Goal: Use online tool/utility: Utilize a website feature to perform a specific function

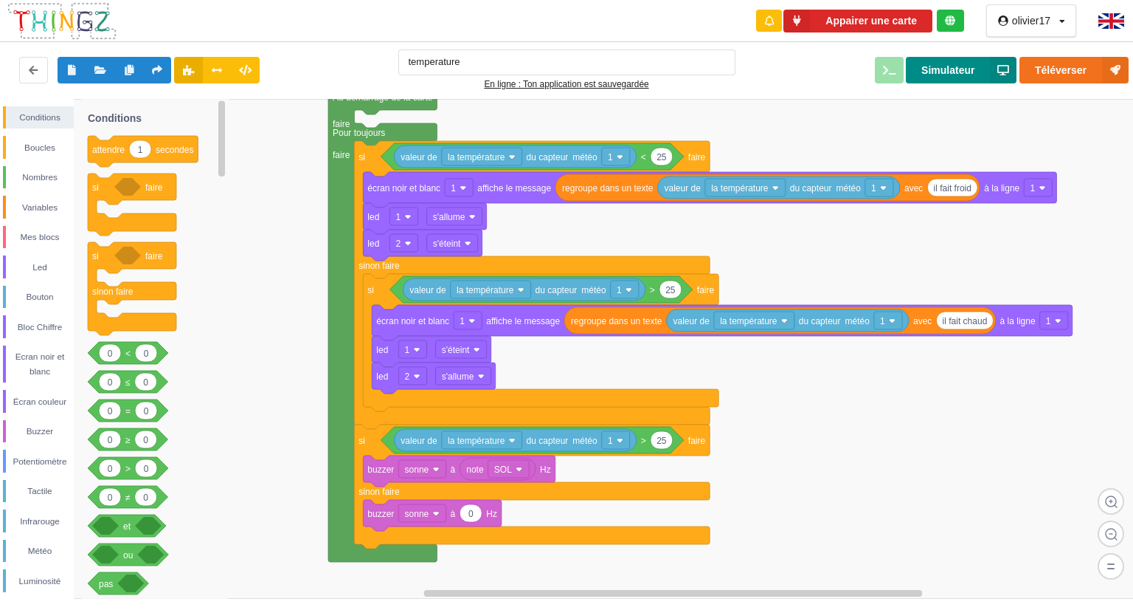
click at [986, 66] on button "Simulateur" at bounding box center [961, 70] width 111 height 27
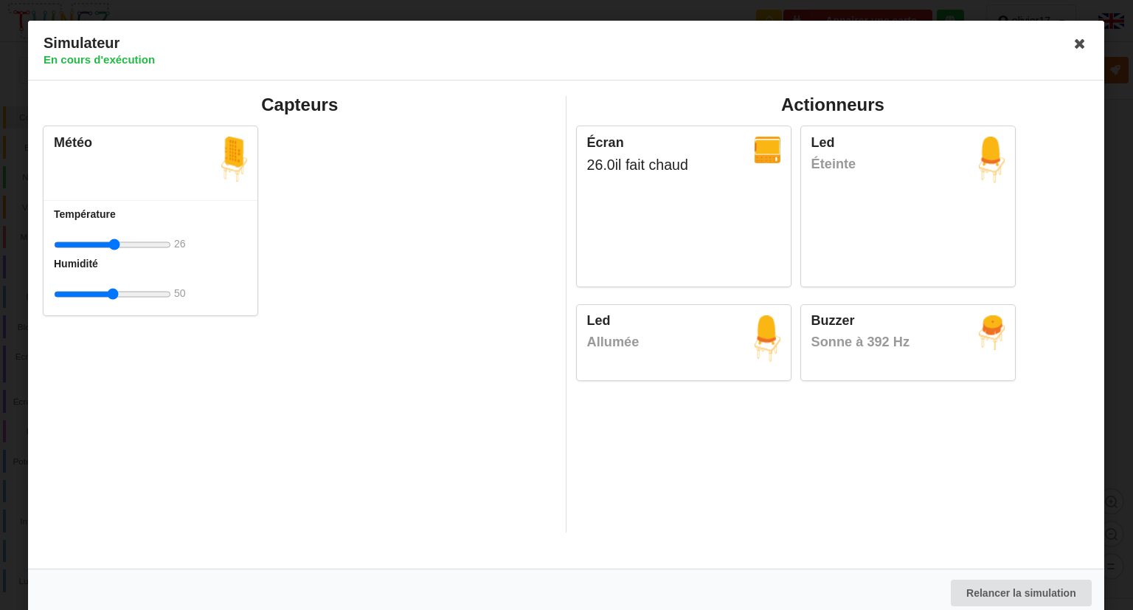
type input "26"
click at [114, 244] on input "range" at bounding box center [112, 244] width 117 height 27
drag, startPoint x: 112, startPoint y: 287, endPoint x: 125, endPoint y: 283, distance: 13.3
type input "65"
click at [125, 283] on input "range" at bounding box center [112, 293] width 117 height 27
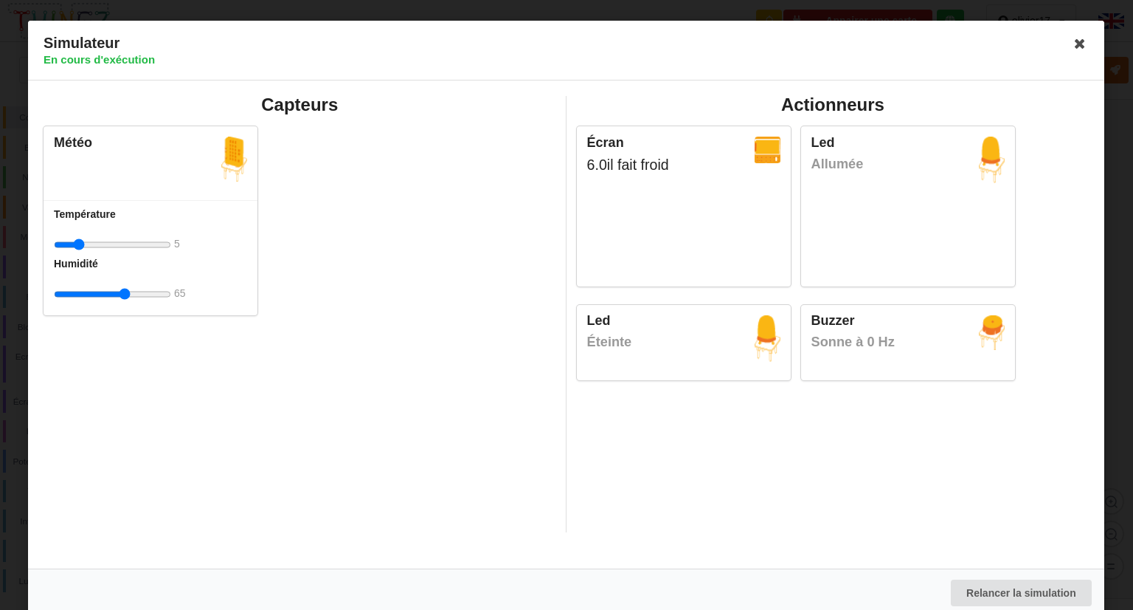
drag, startPoint x: 119, startPoint y: 249, endPoint x: 79, endPoint y: 242, distance: 40.4
click at [79, 242] on input "range" at bounding box center [112, 244] width 117 height 27
drag, startPoint x: 79, startPoint y: 242, endPoint x: 89, endPoint y: 222, distance: 22.4
type input "11"
click at [89, 231] on input "range" at bounding box center [112, 244] width 117 height 27
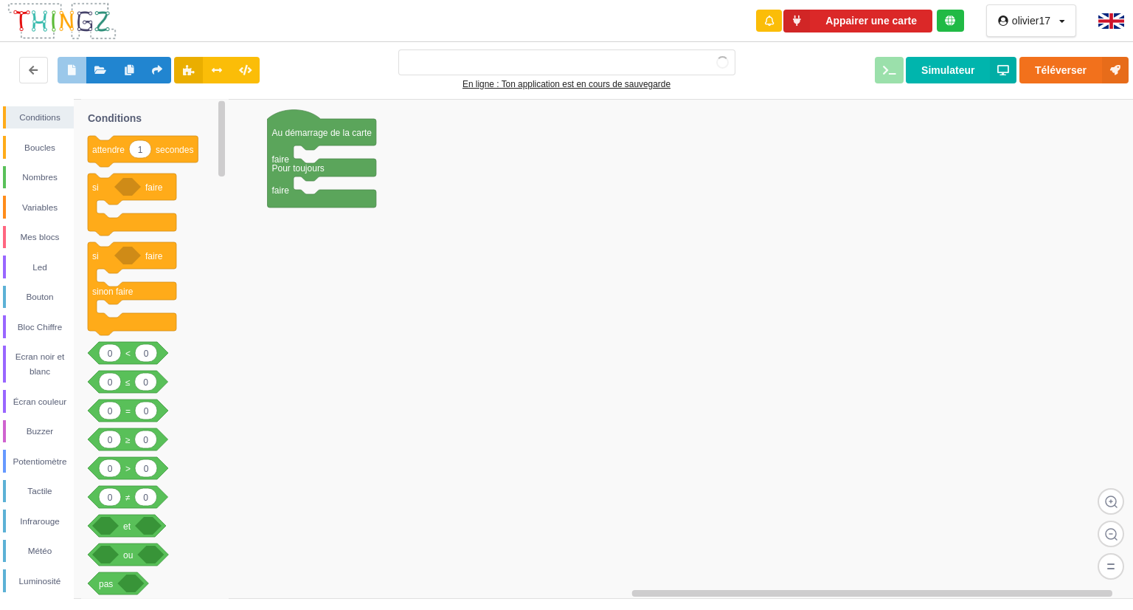
type input "temperature"
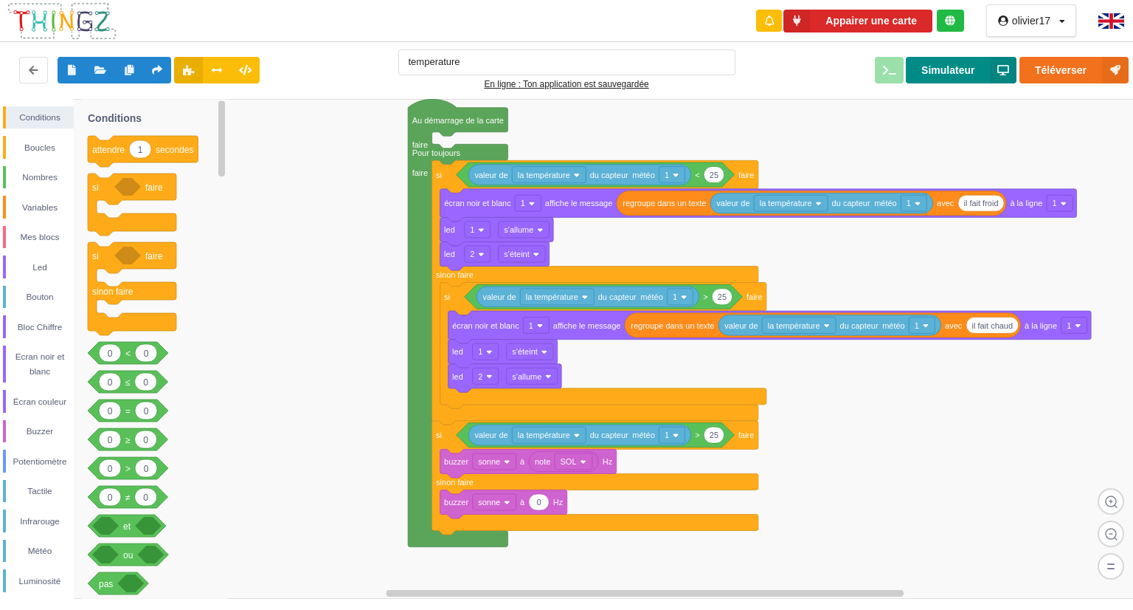
click at [935, 65] on button "Simulateur" at bounding box center [961, 70] width 111 height 27
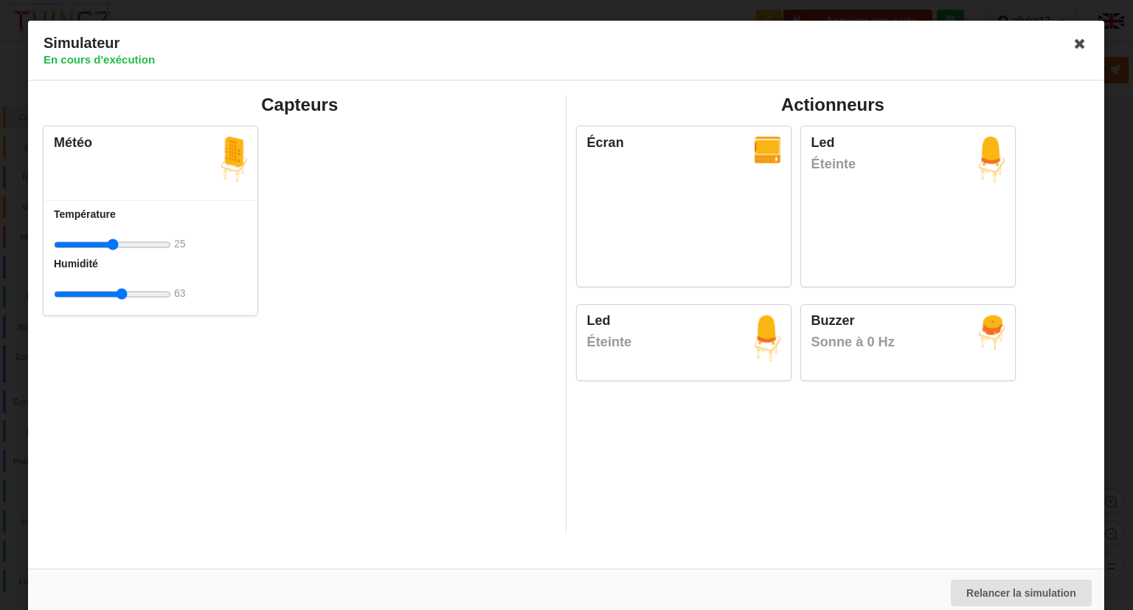
drag, startPoint x: 105, startPoint y: 293, endPoint x: 121, endPoint y: 286, distance: 17.5
type input "61"
click at [121, 286] on input "range" at bounding box center [112, 293] width 117 height 27
drag, startPoint x: 106, startPoint y: 241, endPoint x: 149, endPoint y: 241, distance: 42.8
type input "47"
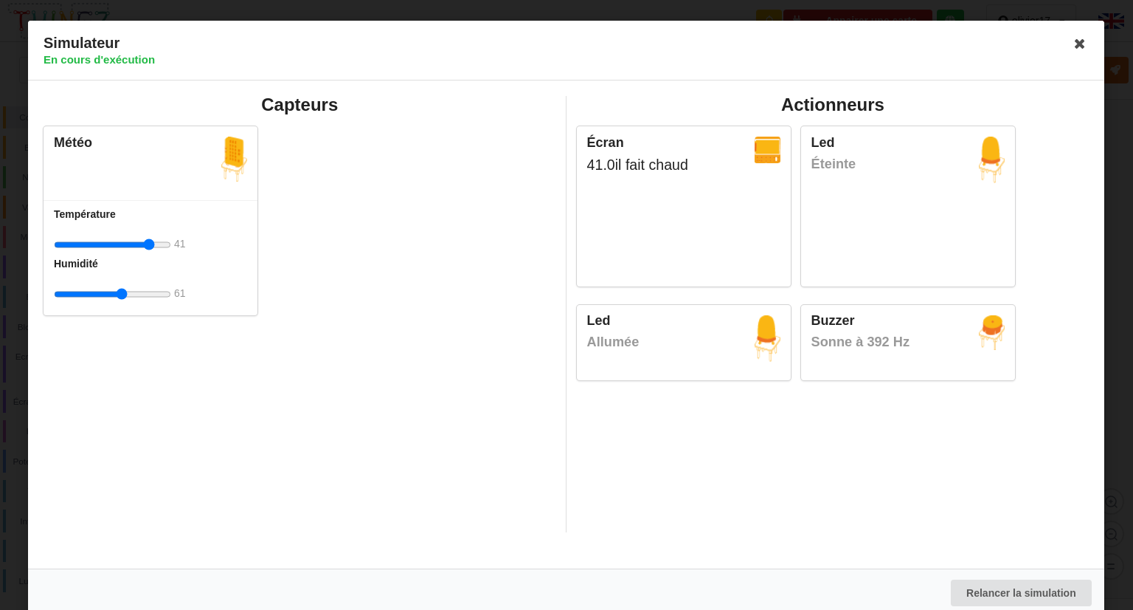
click at [149, 241] on input "range" at bounding box center [112, 244] width 117 height 27
drag, startPoint x: 125, startPoint y: 288, endPoint x: 148, endPoint y: 274, distance: 26.8
type input "92"
click at [148, 280] on input "range" at bounding box center [112, 293] width 117 height 27
drag, startPoint x: 148, startPoint y: 247, endPoint x: 204, endPoint y: 207, distance: 68.8
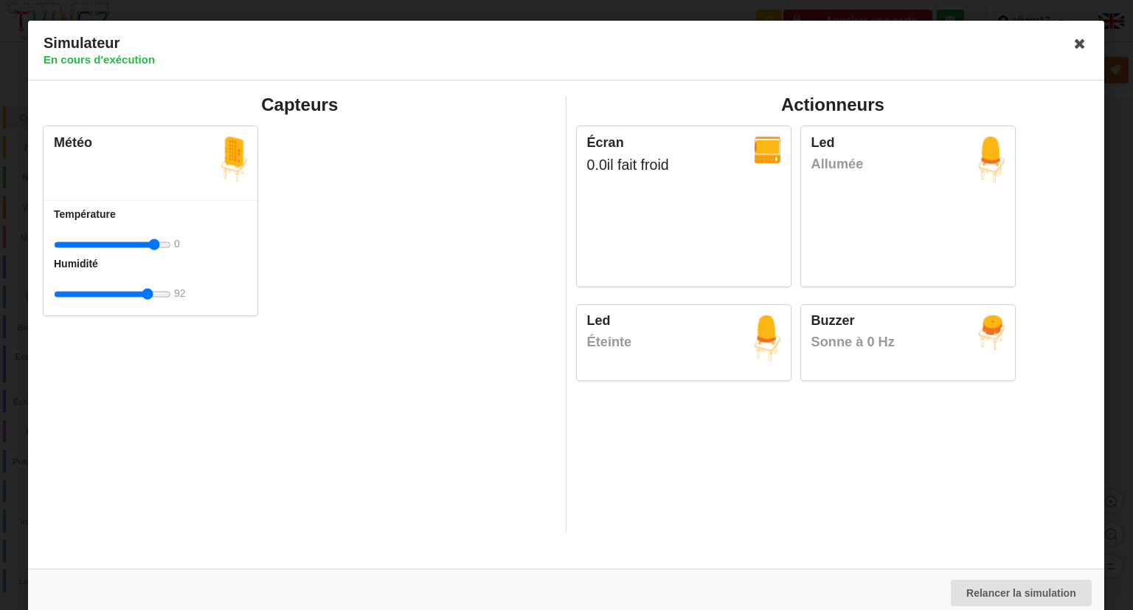
type input "50"
click at [171, 231] on input "range" at bounding box center [112, 244] width 117 height 27
click at [1069, 48] on icon at bounding box center [1081, 44] width 24 height 24
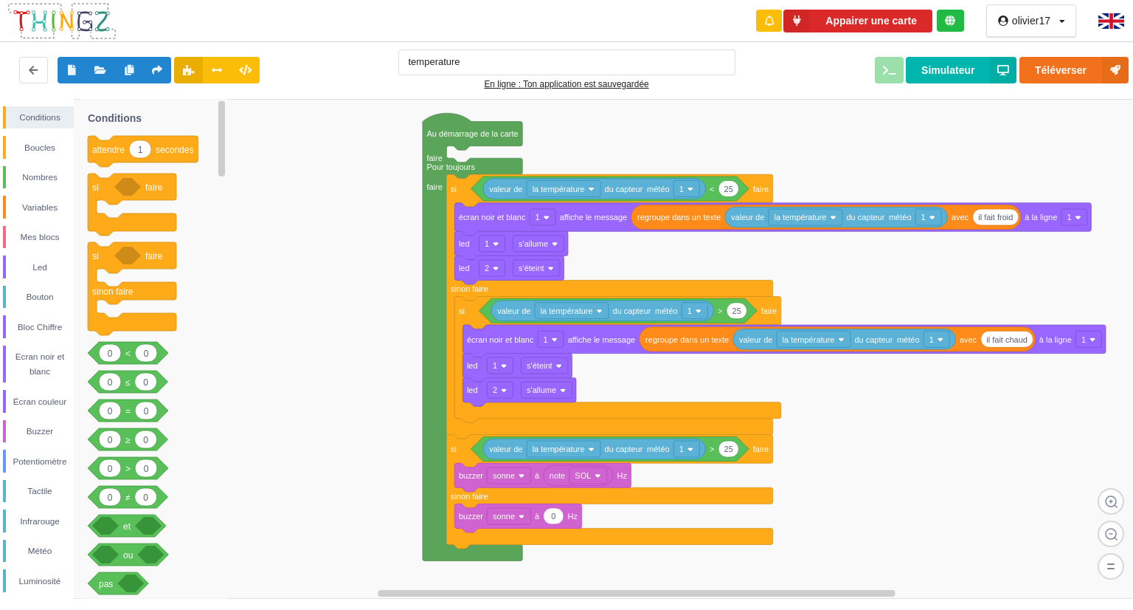
drag, startPoint x: 360, startPoint y: 169, endPoint x: 369, endPoint y: 170, distance: 9.0
click at [369, 170] on div "Conditions Boucles Nombres Variables Mes blocs Led Bouton Bloc Chiffre Ecran no…" at bounding box center [572, 349] width 1144 height 500
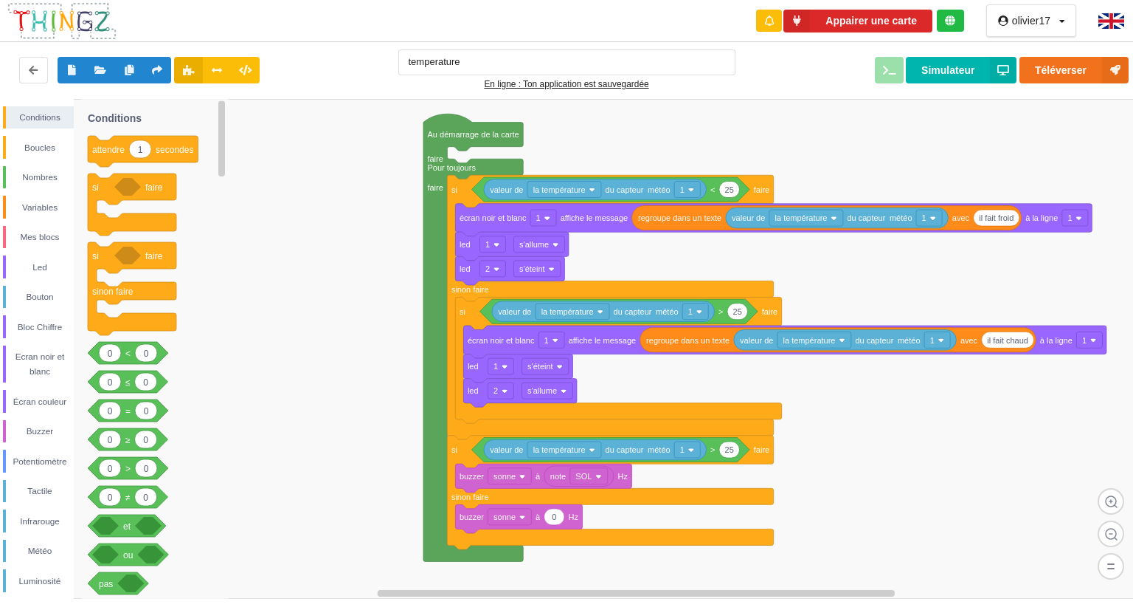
click at [313, 137] on rect at bounding box center [572, 349] width 1144 height 500
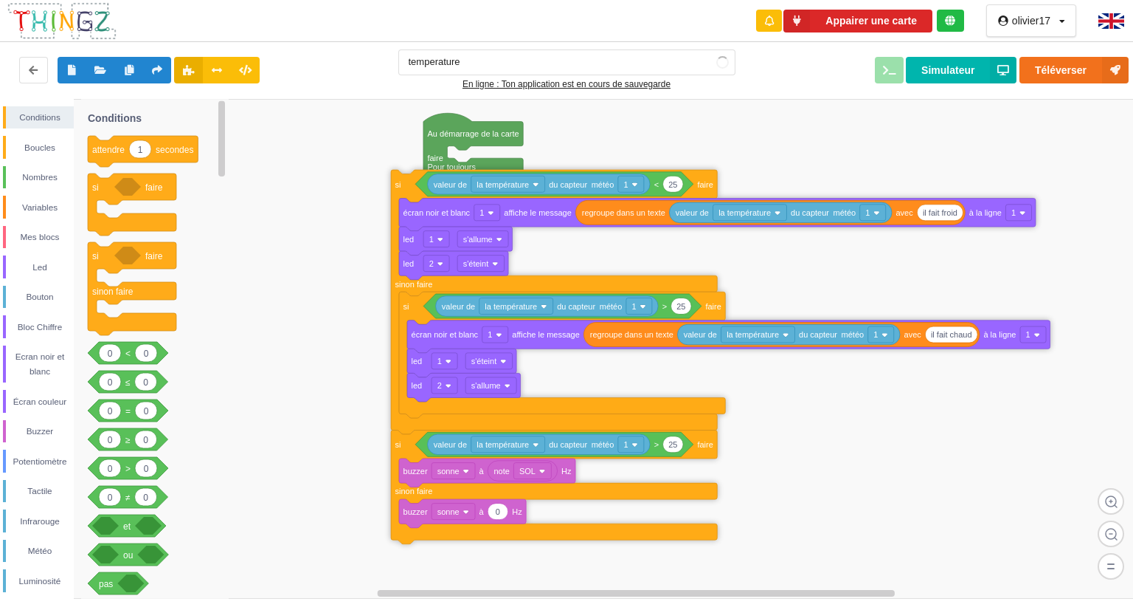
drag, startPoint x: 460, startPoint y: 192, endPoint x: 375, endPoint y: 184, distance: 86.0
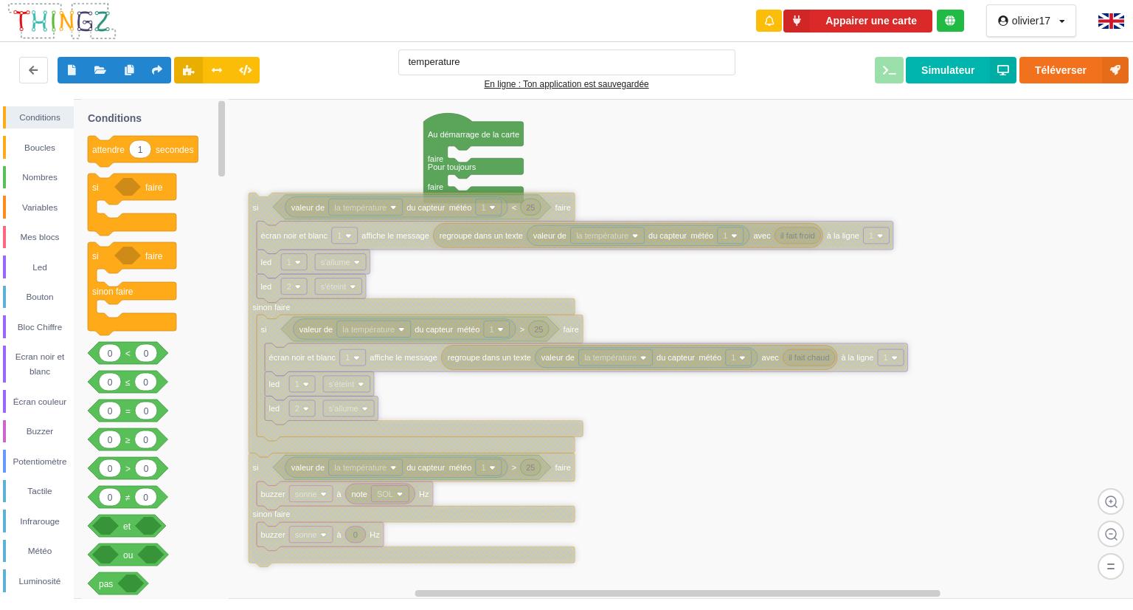
drag, startPoint x: 385, startPoint y: 181, endPoint x: 272, endPoint y: 207, distance: 116.0
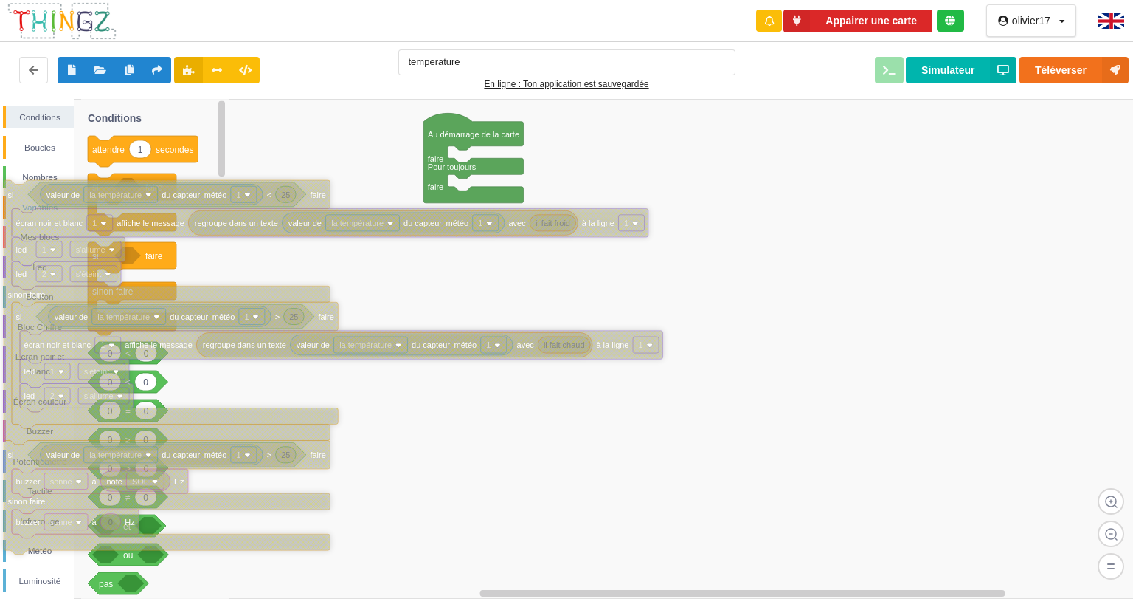
drag, startPoint x: 266, startPoint y: 213, endPoint x: 12, endPoint y: 201, distance: 254.1
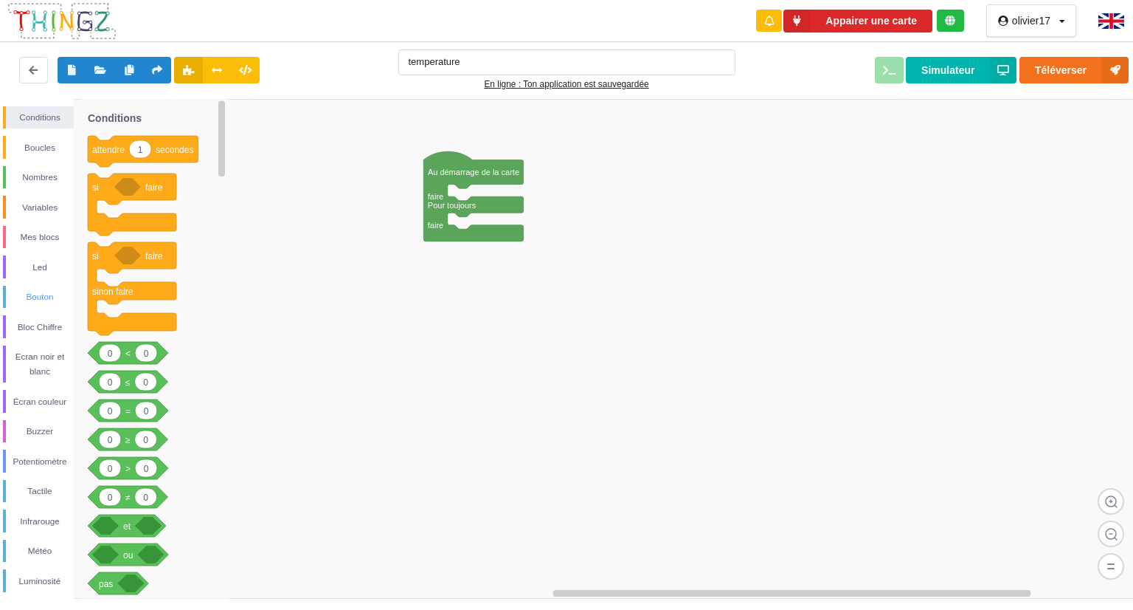
click at [24, 296] on div "Bouton" at bounding box center [40, 296] width 68 height 15
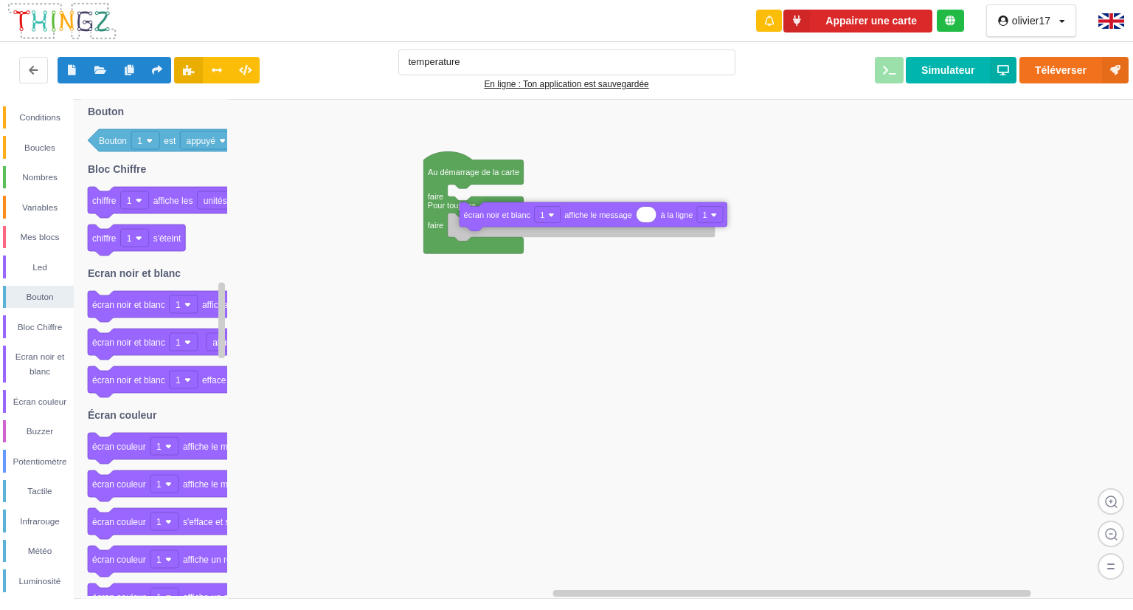
drag, startPoint x: 124, startPoint y: 308, endPoint x: 496, endPoint y: 219, distance: 382.3
click at [496, 219] on div "Conditions Boucles Nombres Variables Mes blocs Led Bouton Bloc Chiffre Ecran no…" at bounding box center [572, 349] width 1144 height 500
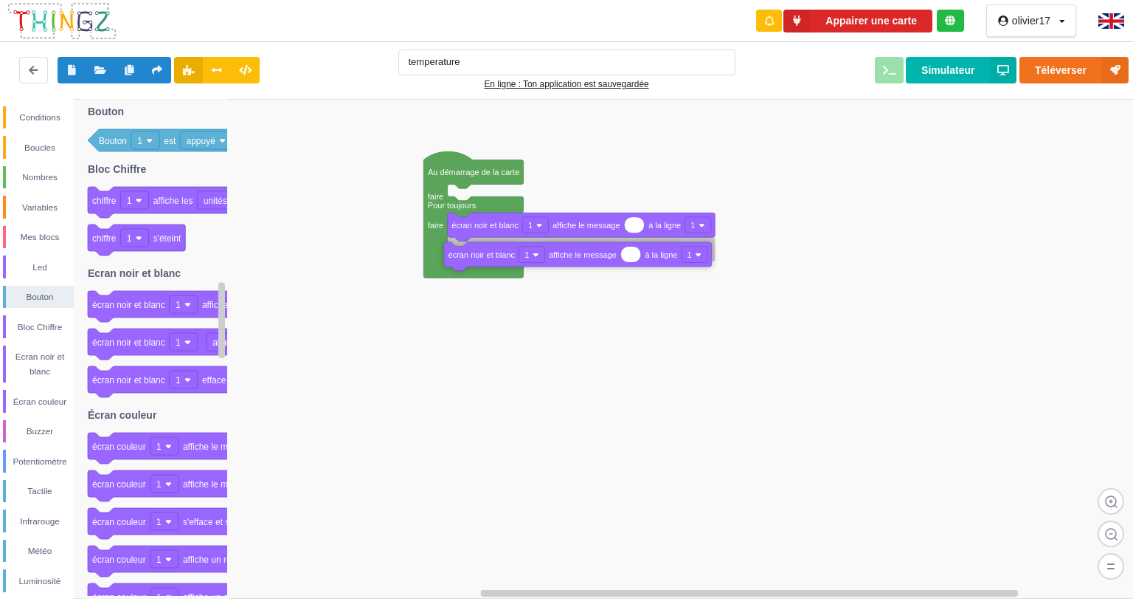
drag, startPoint x: 120, startPoint y: 308, endPoint x: 476, endPoint y: 258, distance: 359.8
click at [476, 258] on div "Conditions Boucles Nombres Variables Mes blocs Led Bouton Bloc Chiffre Ecran no…" at bounding box center [572, 349] width 1144 height 500
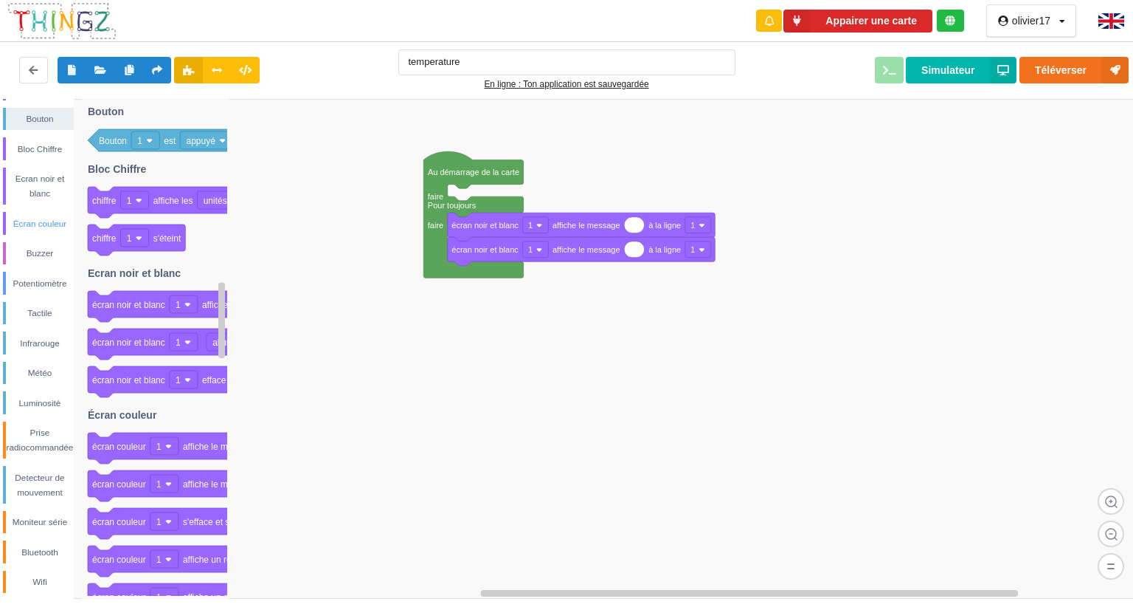
scroll to position [176, 0]
click at [44, 371] on div "Météo" at bounding box center [40, 374] width 68 height 15
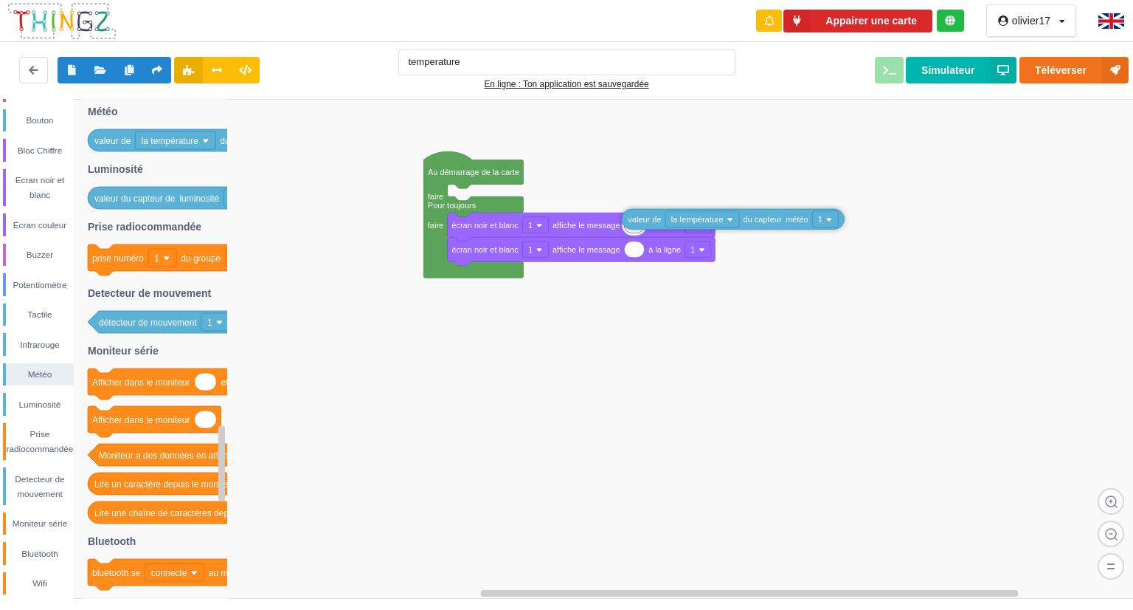
drag, startPoint x: 118, startPoint y: 141, endPoint x: 653, endPoint y: 221, distance: 541.0
click at [653, 221] on div "Conditions Boucles Nombres Variables Mes blocs Led Bouton Bloc Chiffre Ecran no…" at bounding box center [572, 349] width 1144 height 500
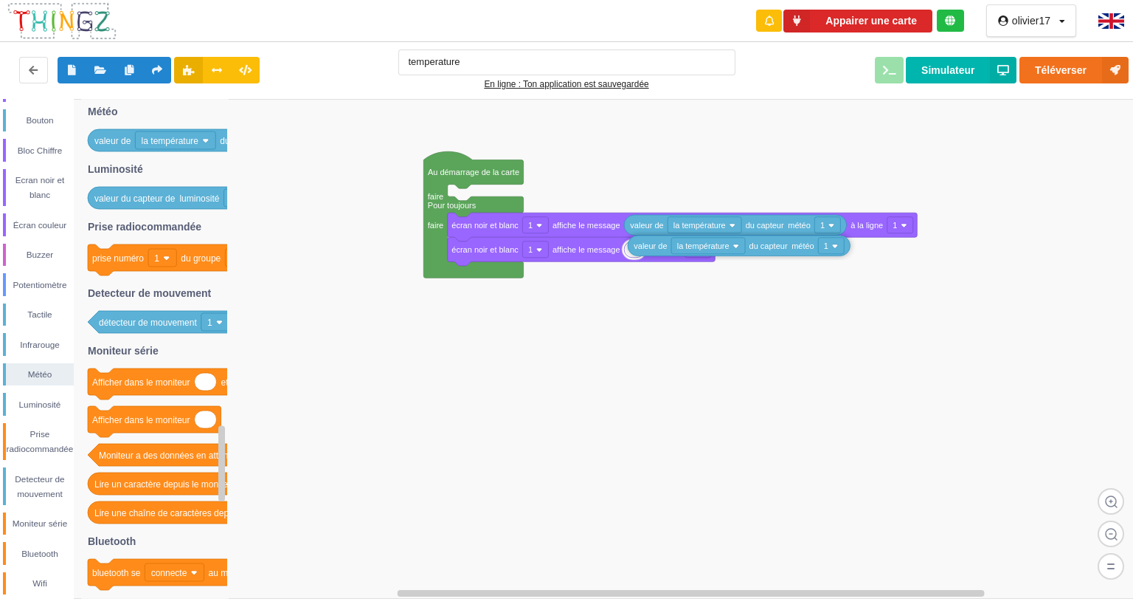
drag, startPoint x: 111, startPoint y: 143, endPoint x: 651, endPoint y: 249, distance: 550.5
click at [651, 249] on div "Conditions Boucles Nombres Variables Mes blocs Led Bouton Bloc Chiffre Ecran no…" at bounding box center [572, 349] width 1144 height 500
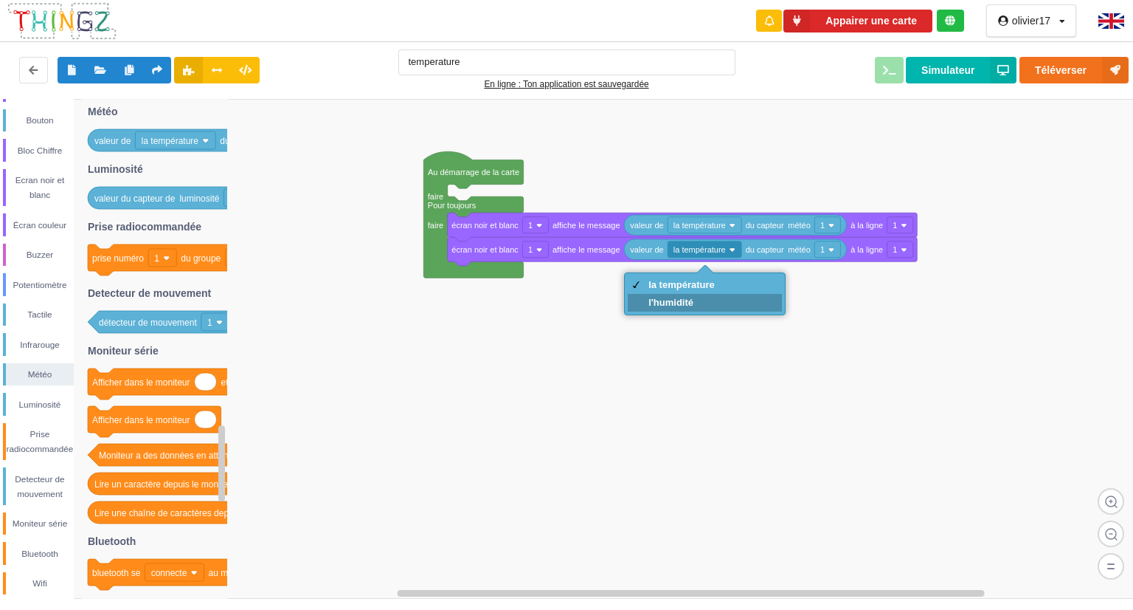
click at [702, 303] on div "l'humidité" at bounding box center [682, 302] width 66 height 11
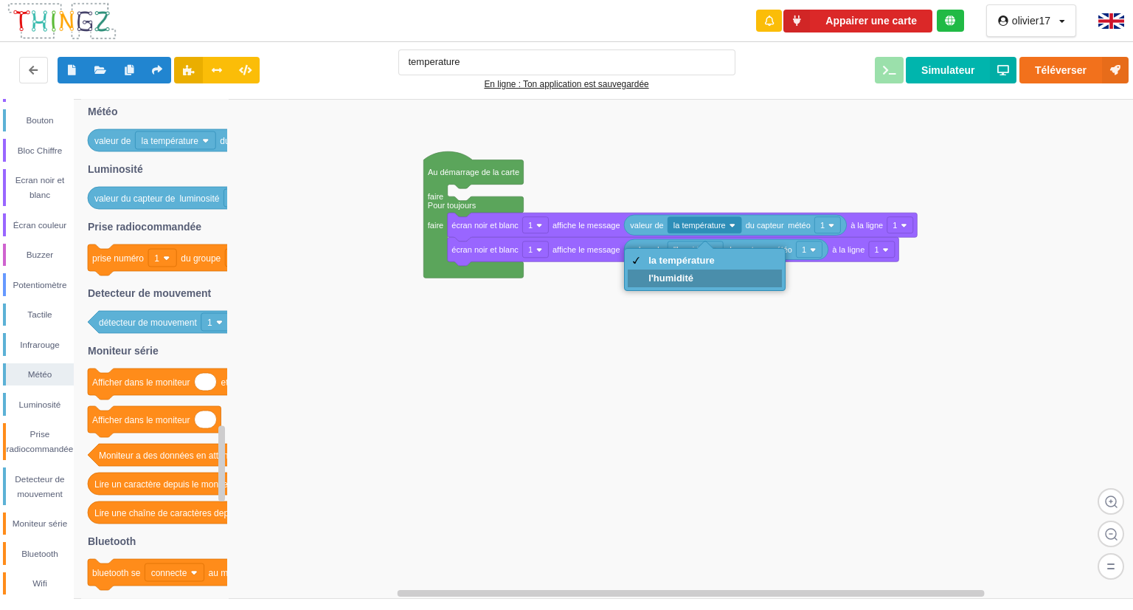
click at [689, 280] on div "l'humidité" at bounding box center [682, 277] width 66 height 11
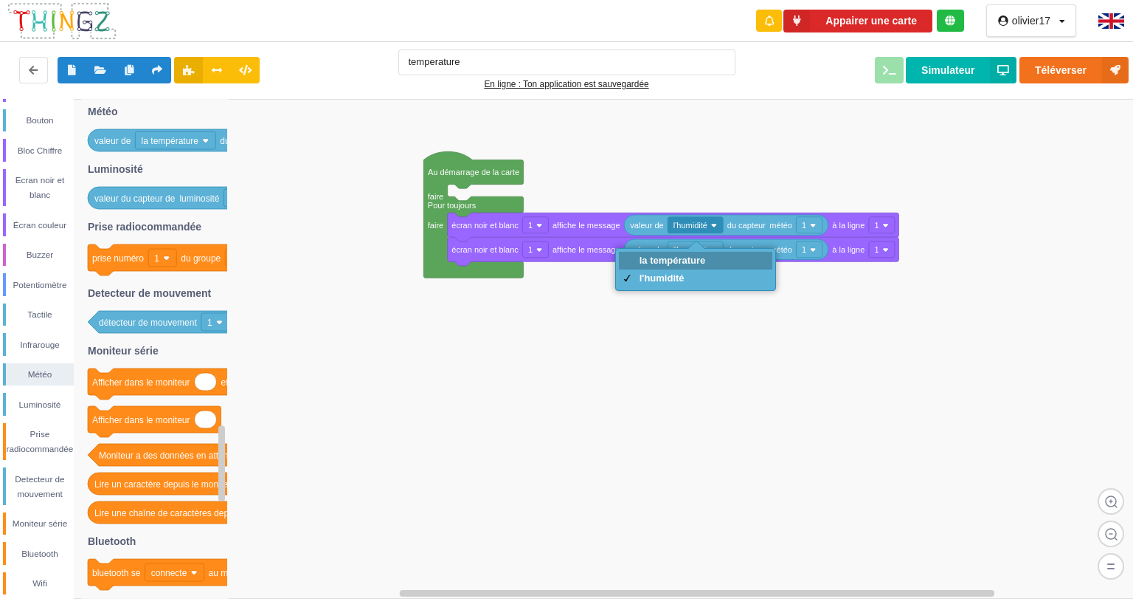
click at [700, 258] on div "la température" at bounding box center [673, 260] width 66 height 11
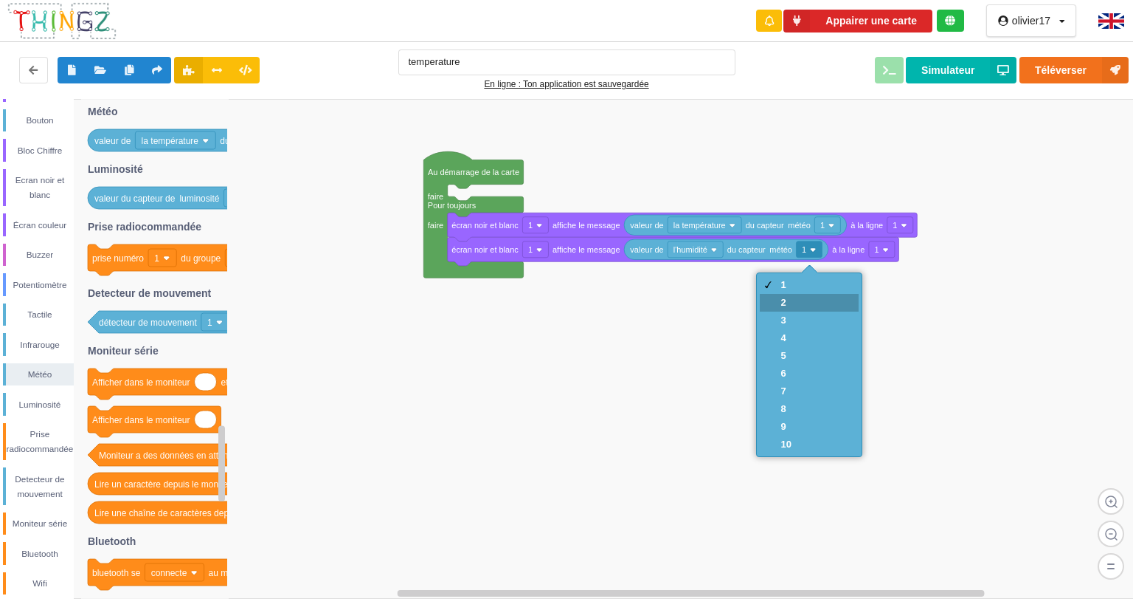
click at [803, 298] on div "2" at bounding box center [809, 303] width 98 height 18
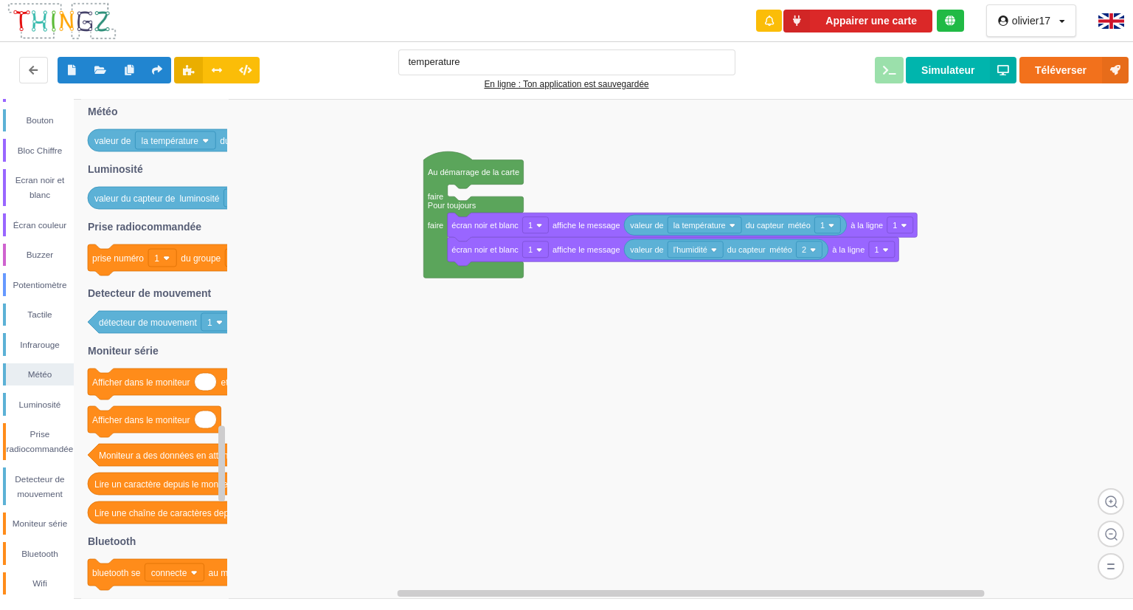
drag, startPoint x: 939, startPoint y: 78, endPoint x: 995, endPoint y: 171, distance: 108.6
click at [995, 171] on rect at bounding box center [572, 349] width 1144 height 500
click at [950, 78] on button "Simulateur" at bounding box center [961, 70] width 111 height 27
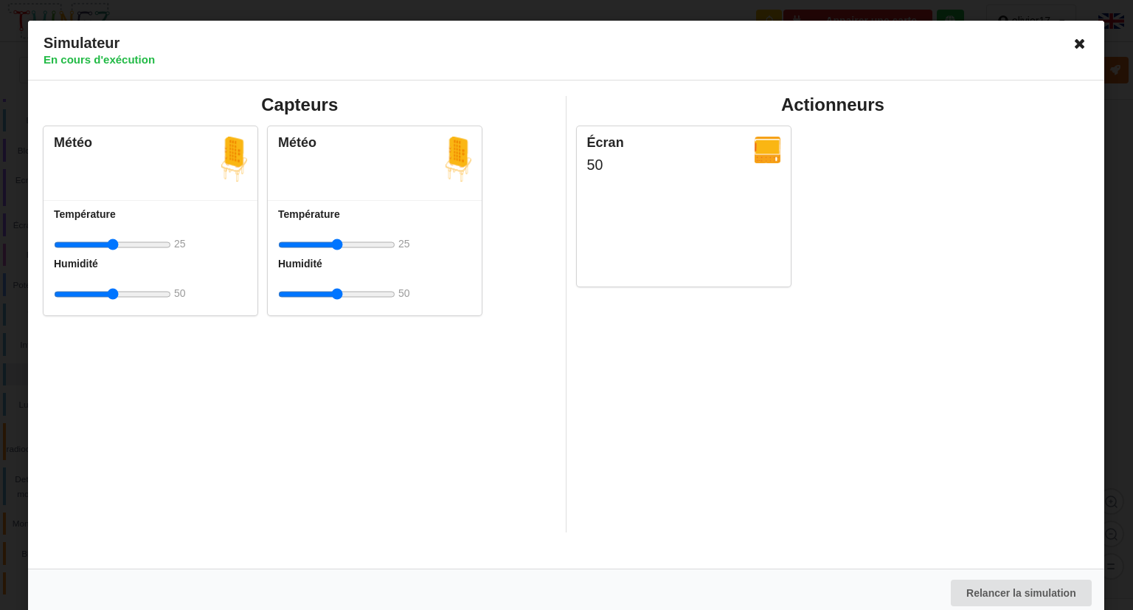
click at [1077, 42] on icon at bounding box center [1081, 44] width 24 height 24
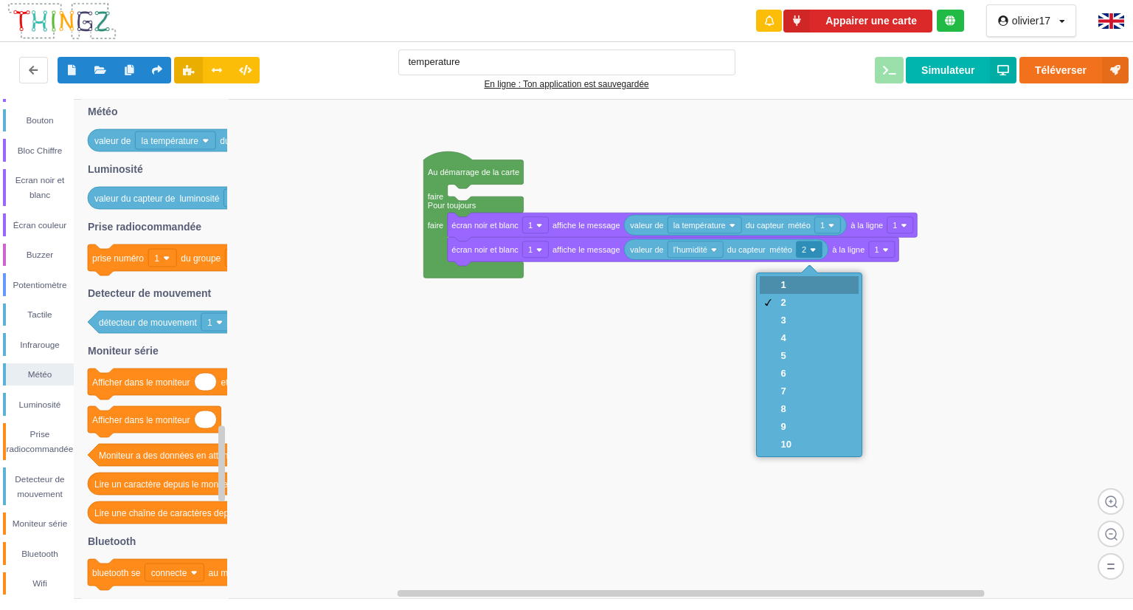
click at [796, 286] on div "1" at bounding box center [809, 285] width 98 height 18
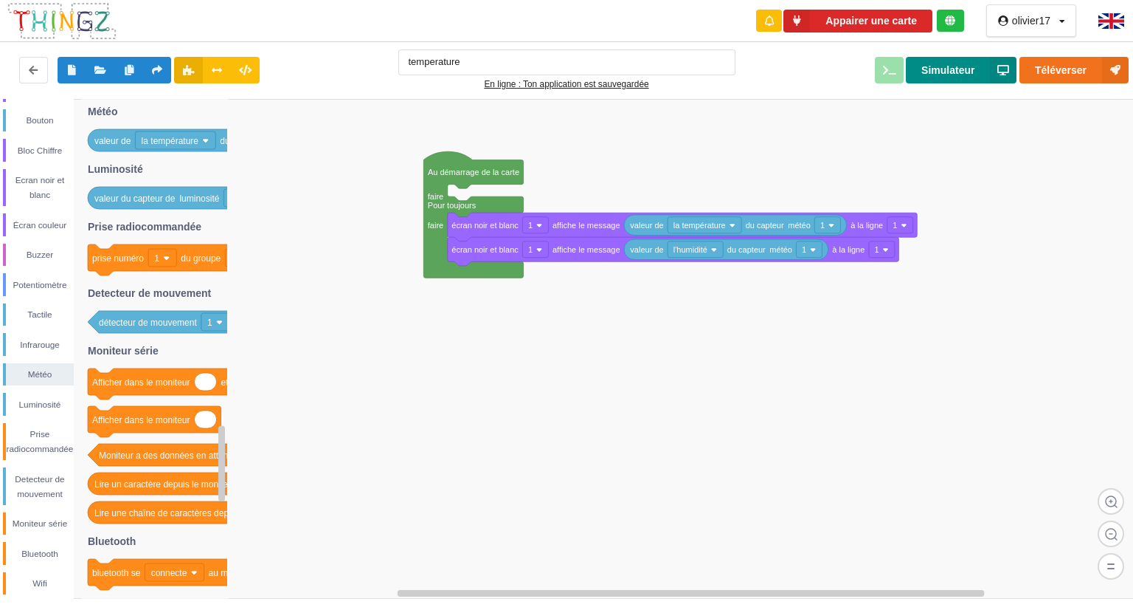
click at [948, 77] on button "Simulateur" at bounding box center [961, 70] width 111 height 27
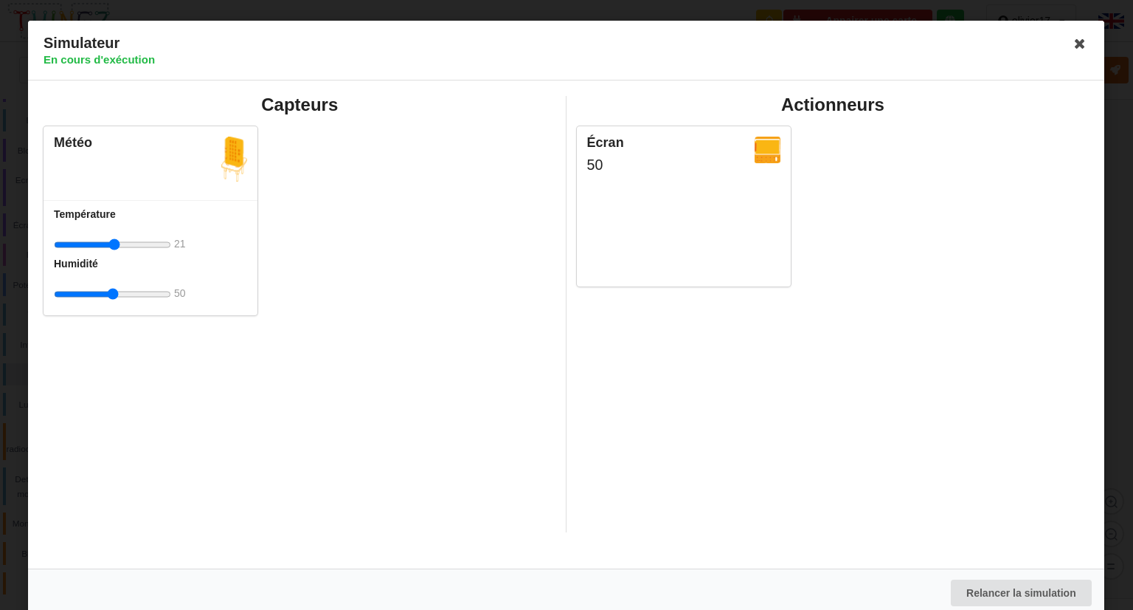
type input "26"
click at [114, 241] on input "range" at bounding box center [112, 244] width 117 height 27
drag, startPoint x: 113, startPoint y: 296, endPoint x: 419, endPoint y: 239, distance: 311.5
type input "100"
click at [171, 280] on input "range" at bounding box center [112, 293] width 117 height 27
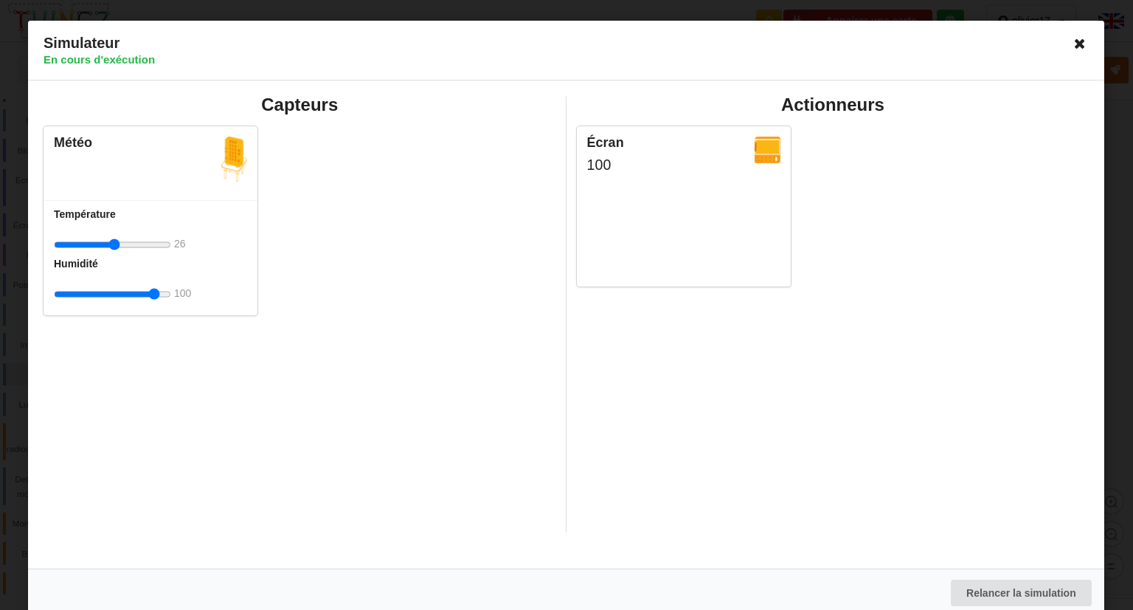
click at [1085, 45] on icon at bounding box center [1081, 44] width 24 height 24
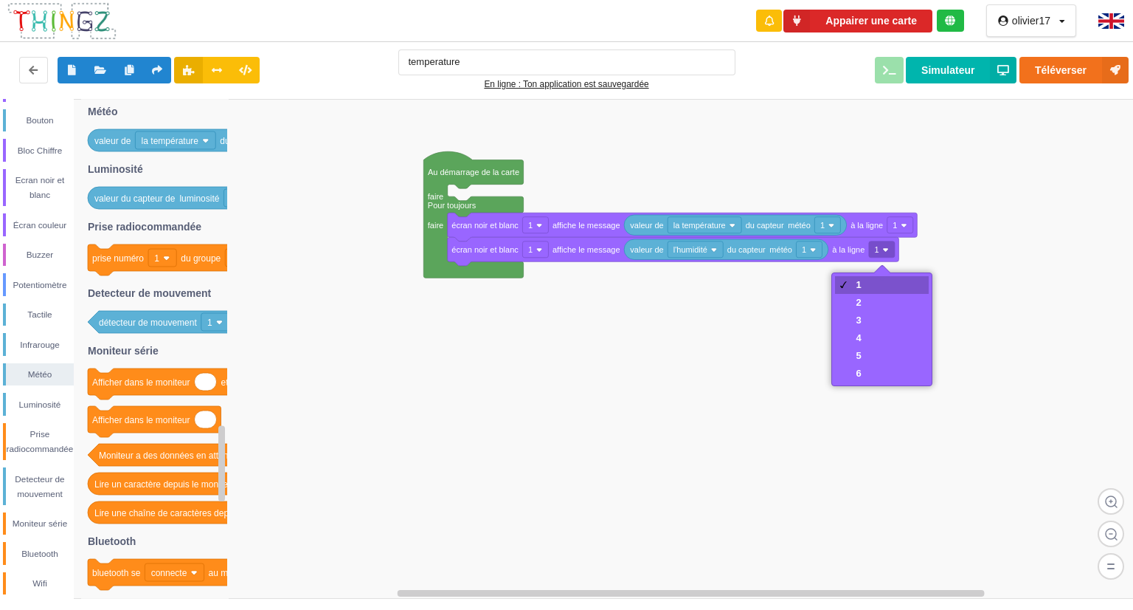
click at [890, 291] on div "1" at bounding box center [881, 285] width 93 height 18
click at [860, 281] on div "1" at bounding box center [858, 284] width 5 height 11
click at [893, 296] on div "2" at bounding box center [881, 303] width 93 height 18
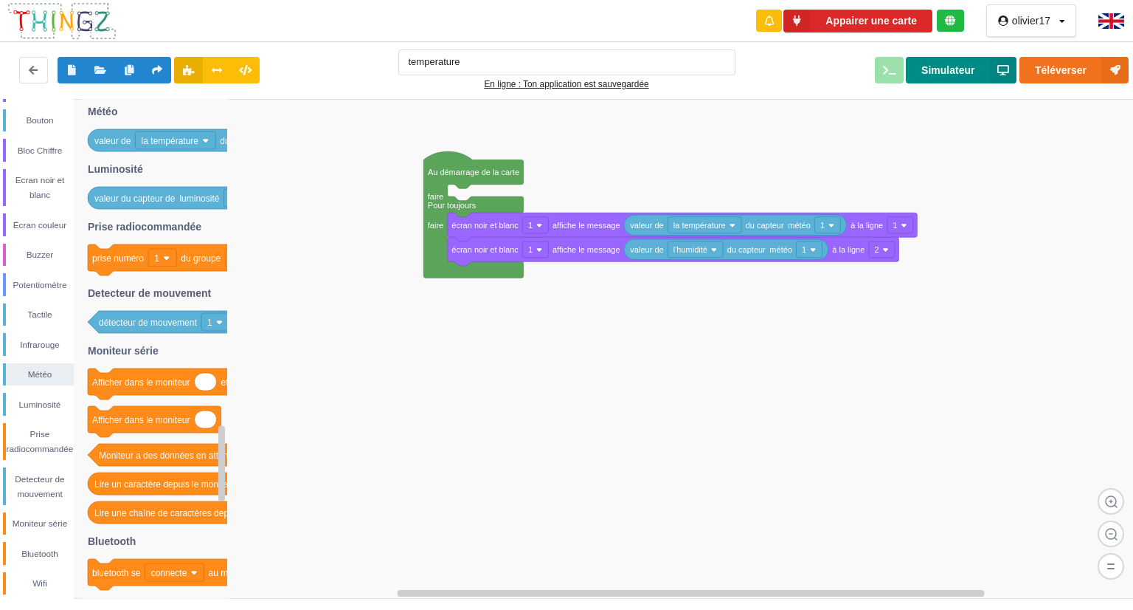
click at [954, 80] on button "Simulateur" at bounding box center [961, 70] width 111 height 27
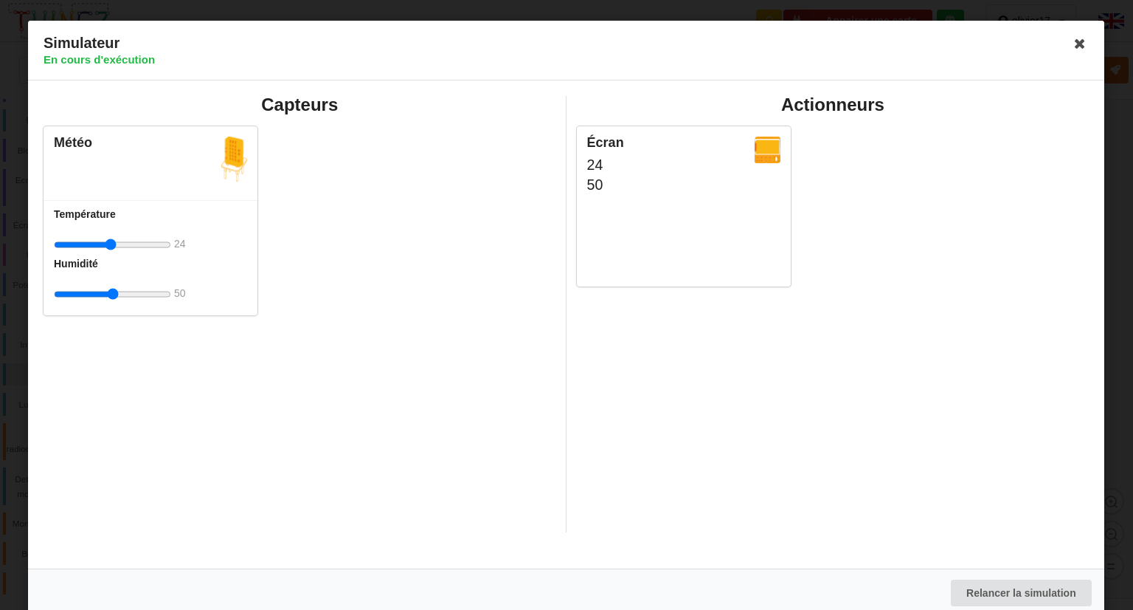
drag, startPoint x: 117, startPoint y: 238, endPoint x: 110, endPoint y: 246, distance: 9.9
type input "24"
click at [110, 246] on input "range" at bounding box center [112, 244] width 117 height 27
drag, startPoint x: 112, startPoint y: 299, endPoint x: 121, endPoint y: 291, distance: 11.5
type input "61"
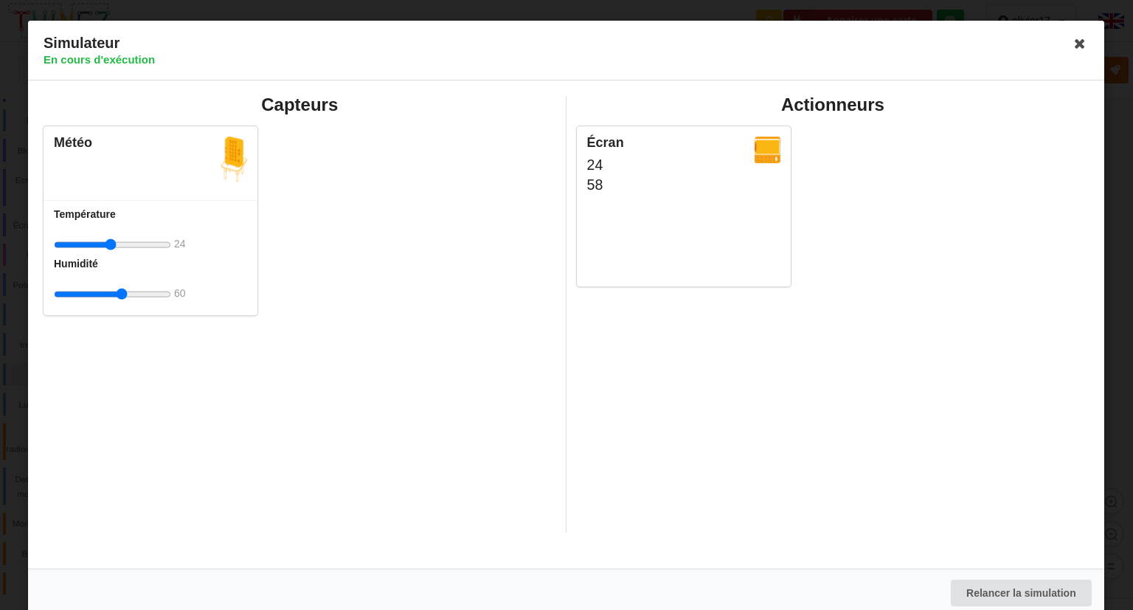
click at [121, 291] on input "range" at bounding box center [112, 293] width 117 height 27
click at [1072, 41] on icon at bounding box center [1081, 44] width 24 height 24
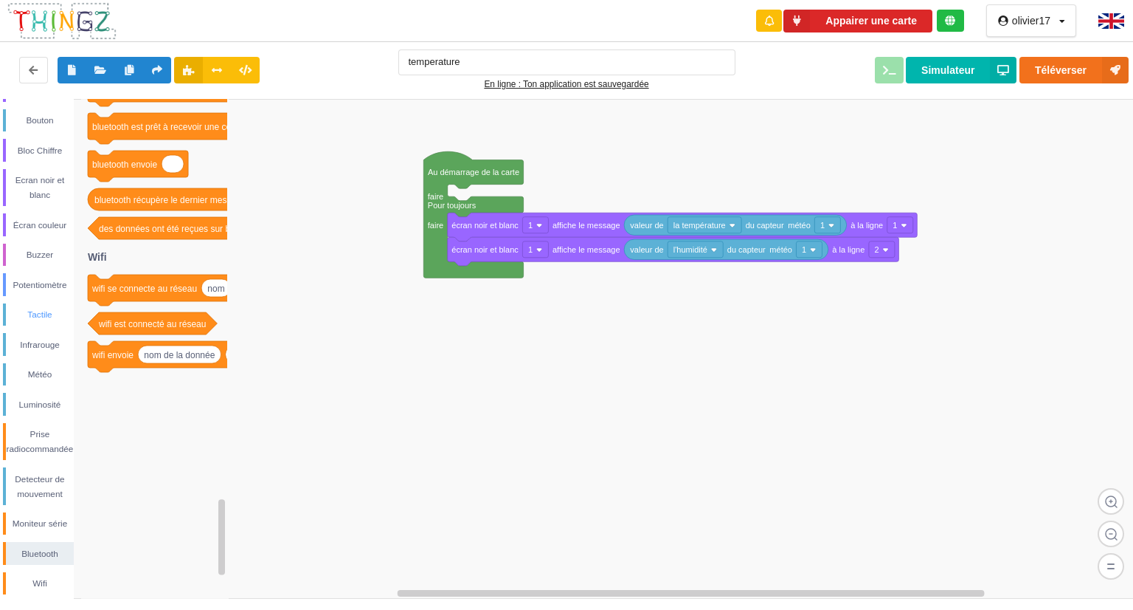
click at [35, 320] on div "Tactile" at bounding box center [40, 314] width 68 height 15
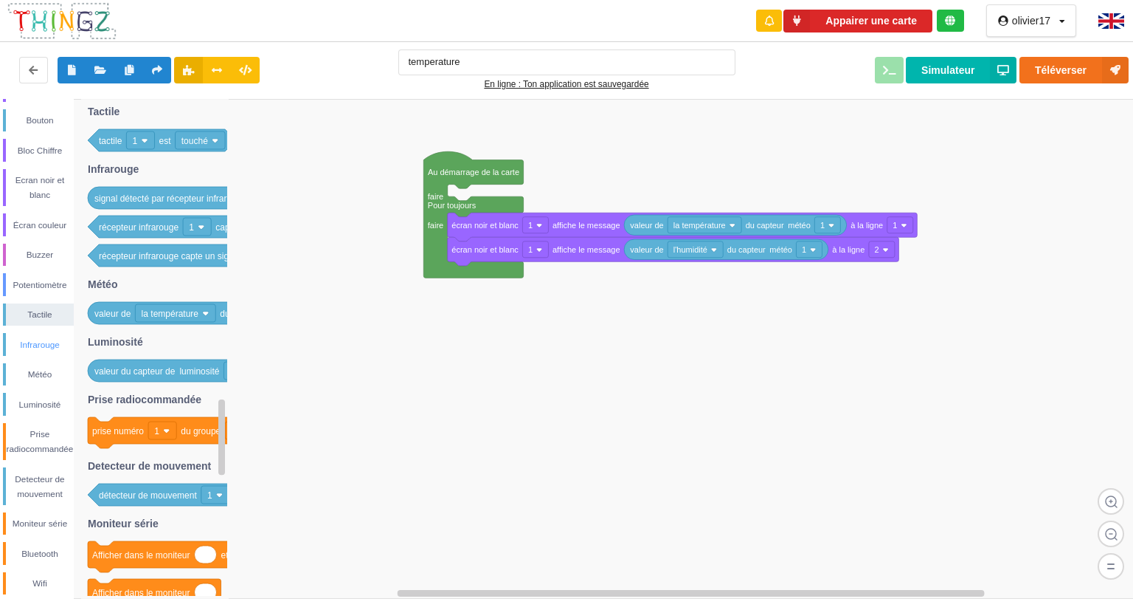
click at [41, 334] on div "Infrarouge" at bounding box center [38, 344] width 71 height 23
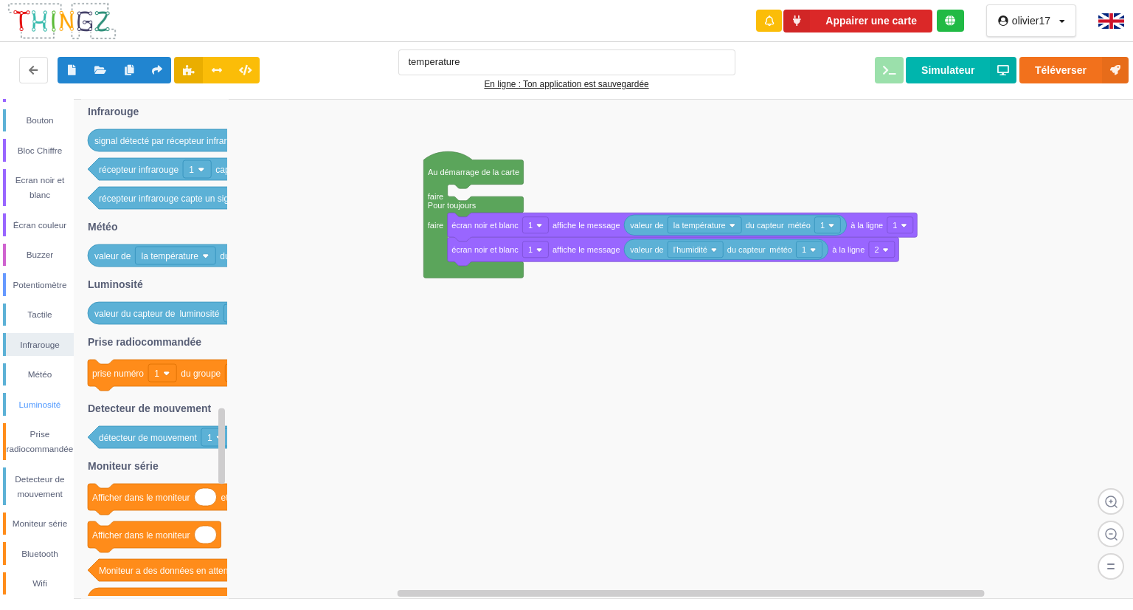
click at [35, 395] on div "Luminosité" at bounding box center [38, 404] width 71 height 23
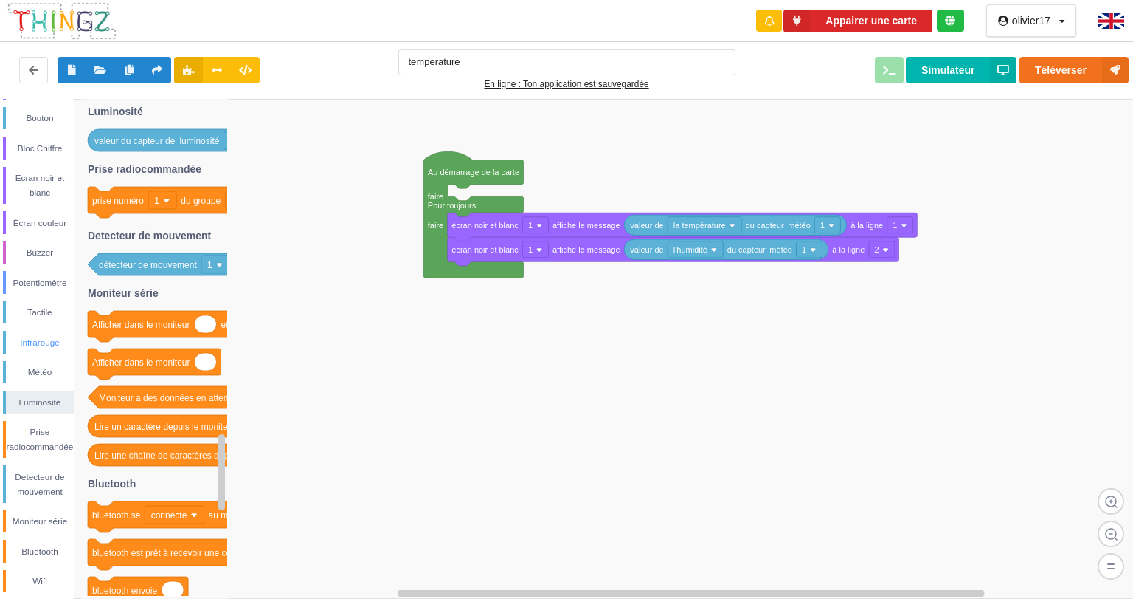
scroll to position [178, 0]
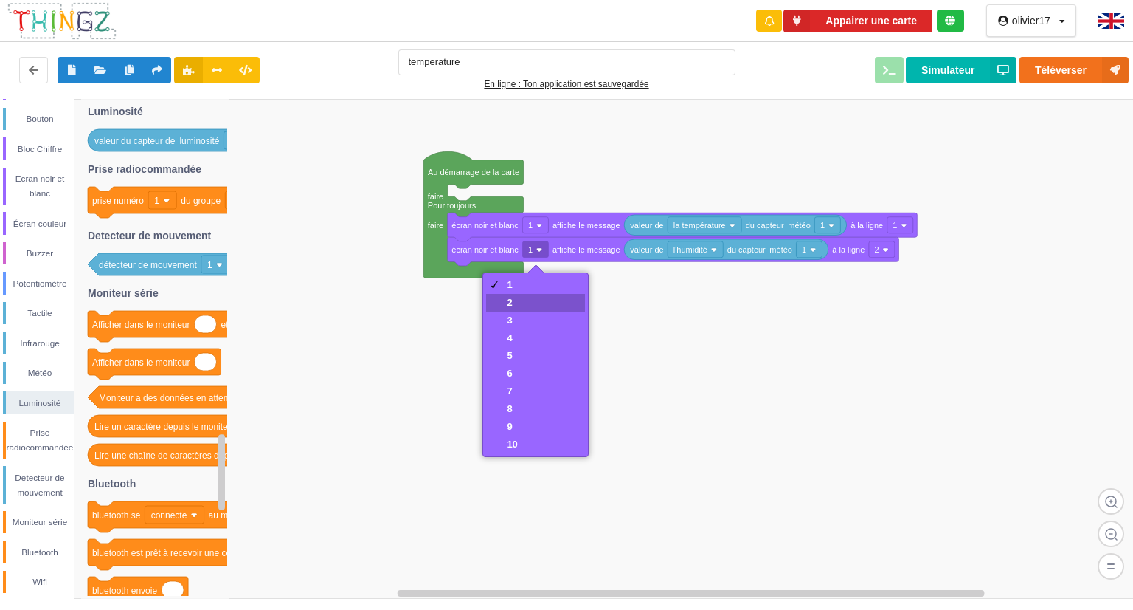
click at [528, 298] on div "2" at bounding box center [535, 303] width 98 height 18
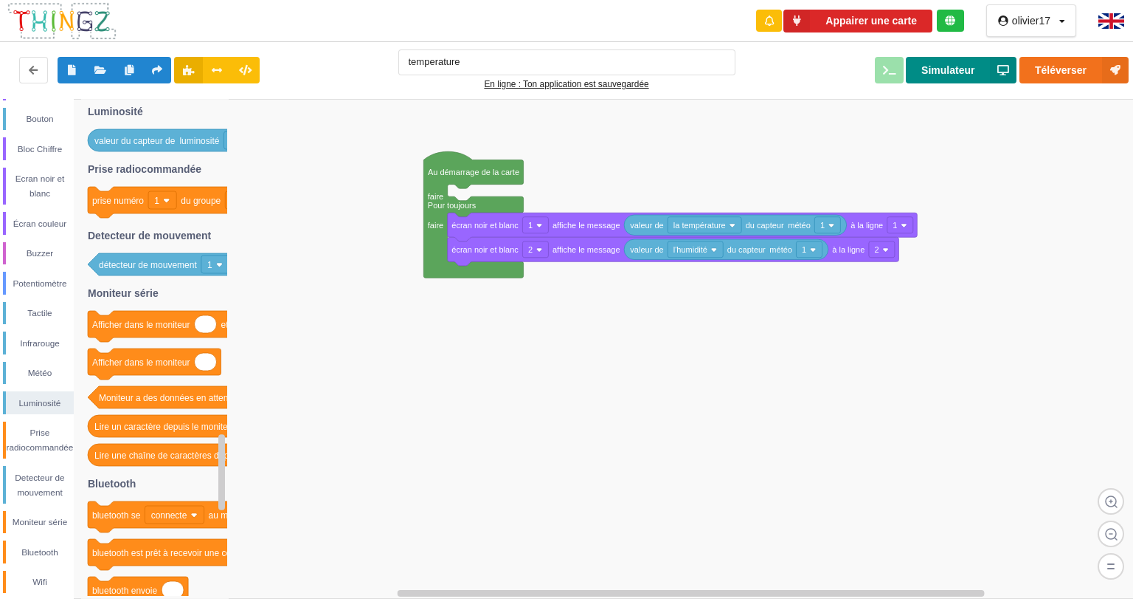
click at [968, 69] on button "Simulateur" at bounding box center [961, 70] width 111 height 27
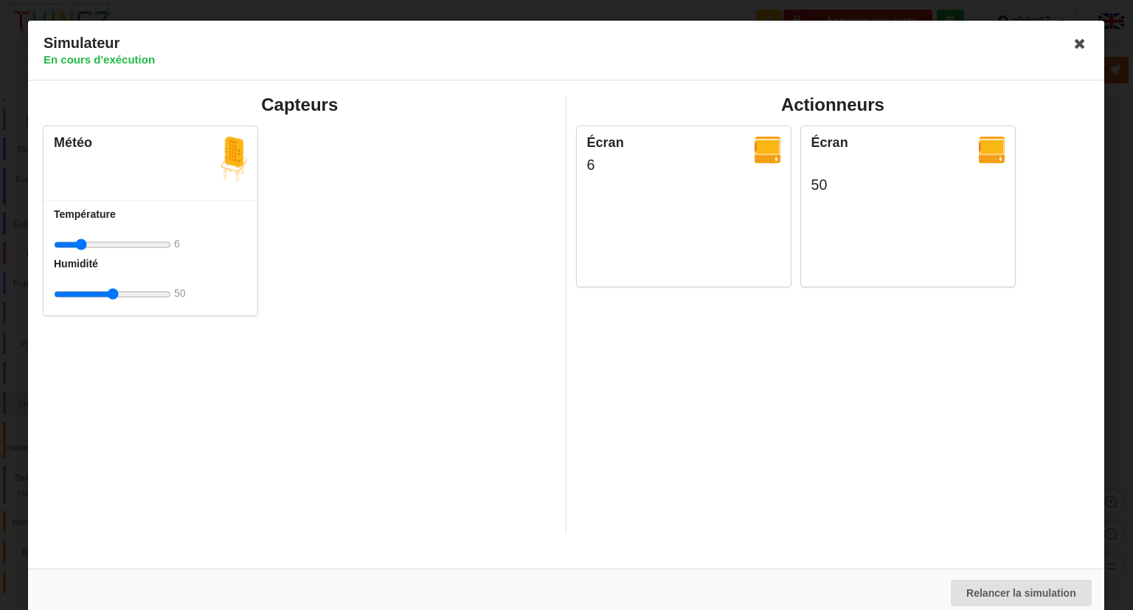
drag, startPoint x: 112, startPoint y: 245, endPoint x: 82, endPoint y: 243, distance: 30.3
type input "7"
click at [82, 243] on input "range" at bounding box center [112, 244] width 117 height 27
drag, startPoint x: 114, startPoint y: 284, endPoint x: 168, endPoint y: 284, distance: 54.6
type input "100"
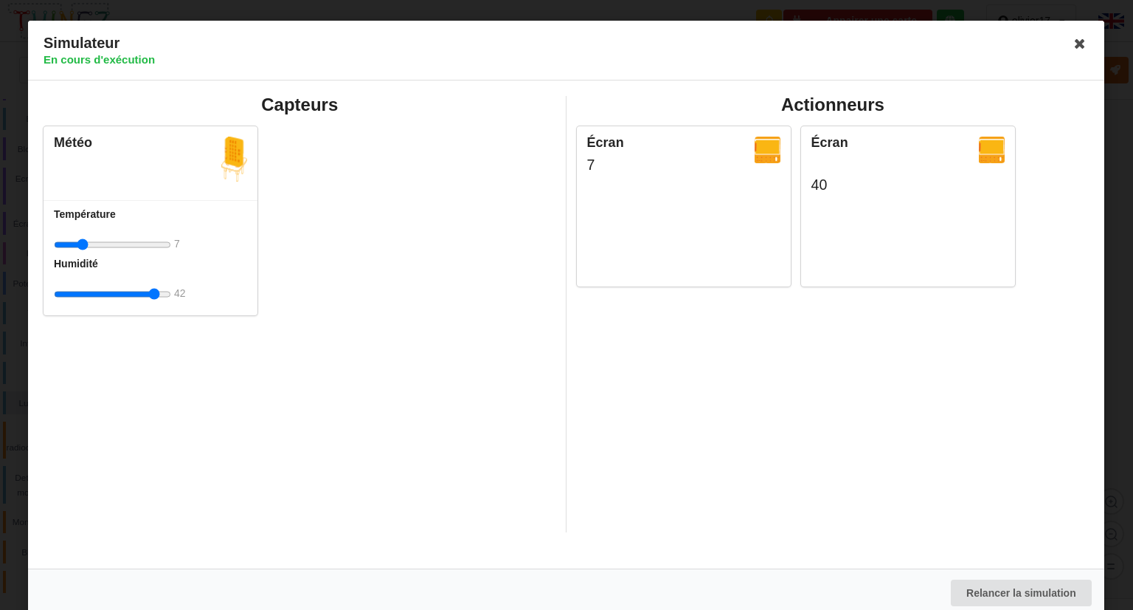
click at [168, 284] on input "range" at bounding box center [112, 293] width 117 height 27
click at [1075, 40] on icon at bounding box center [1081, 44] width 24 height 24
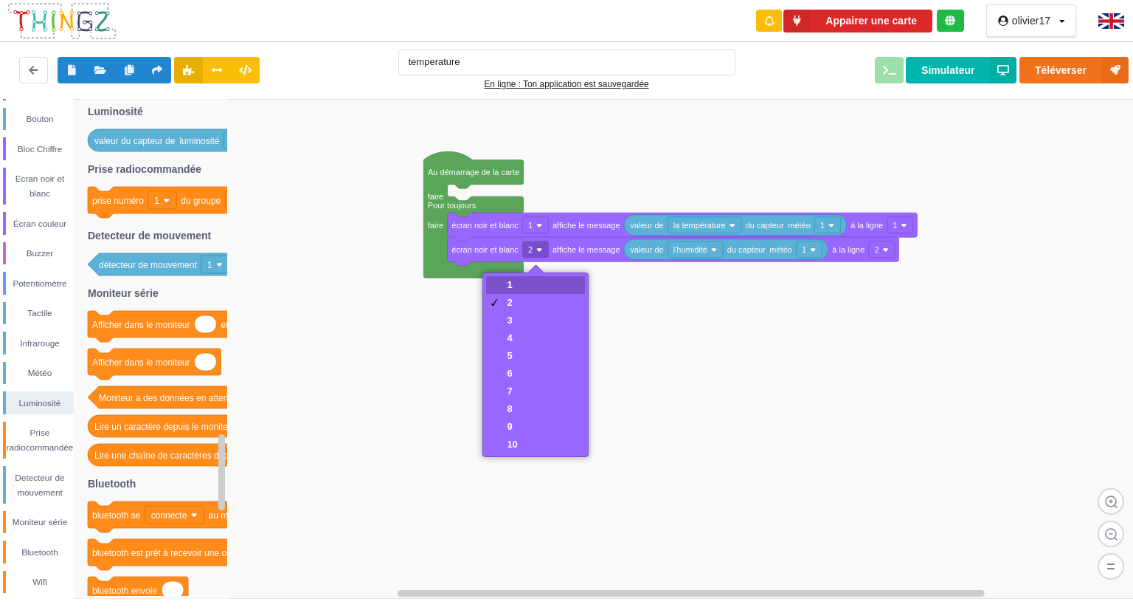
click at [527, 286] on div "1" at bounding box center [535, 285] width 98 height 18
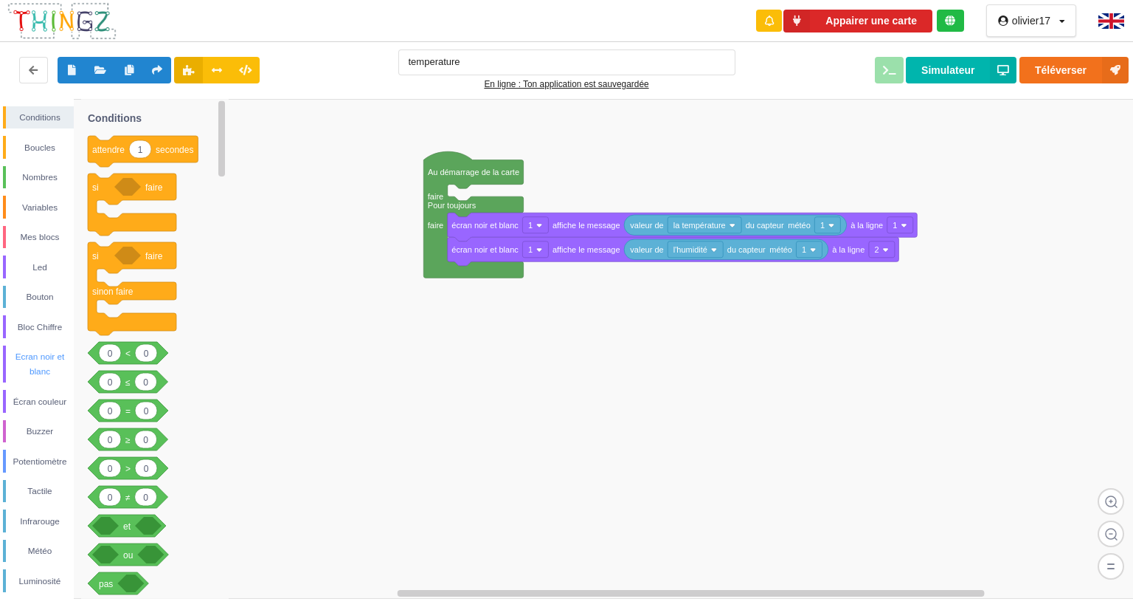
scroll to position [0, 0]
click at [40, 180] on div "Nombres" at bounding box center [40, 177] width 68 height 15
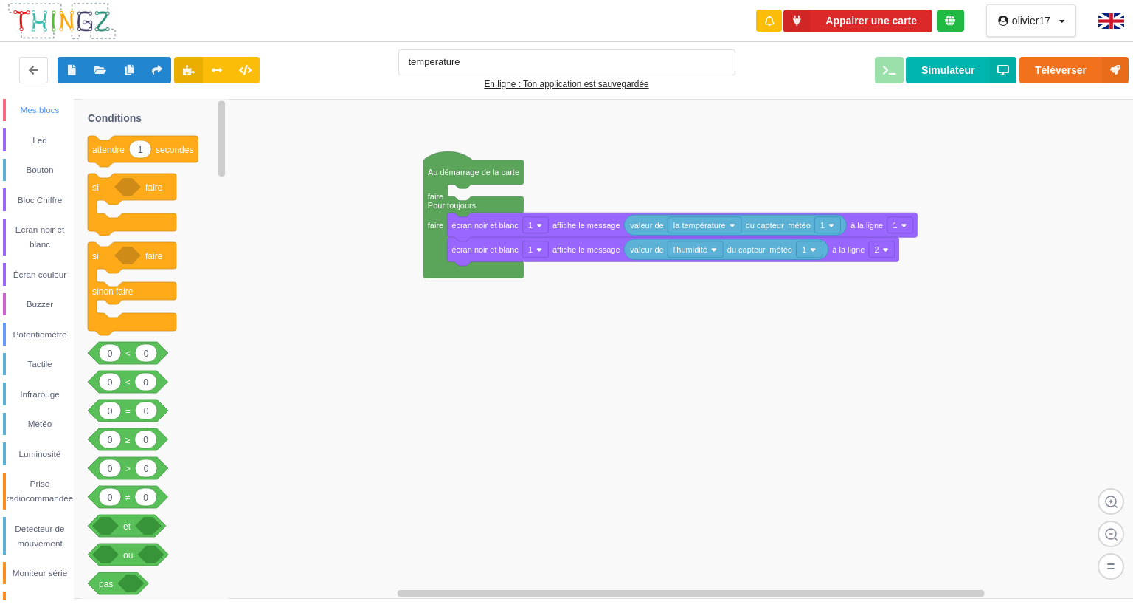
scroll to position [129, 0]
click at [24, 300] on div "Buzzer" at bounding box center [40, 301] width 68 height 15
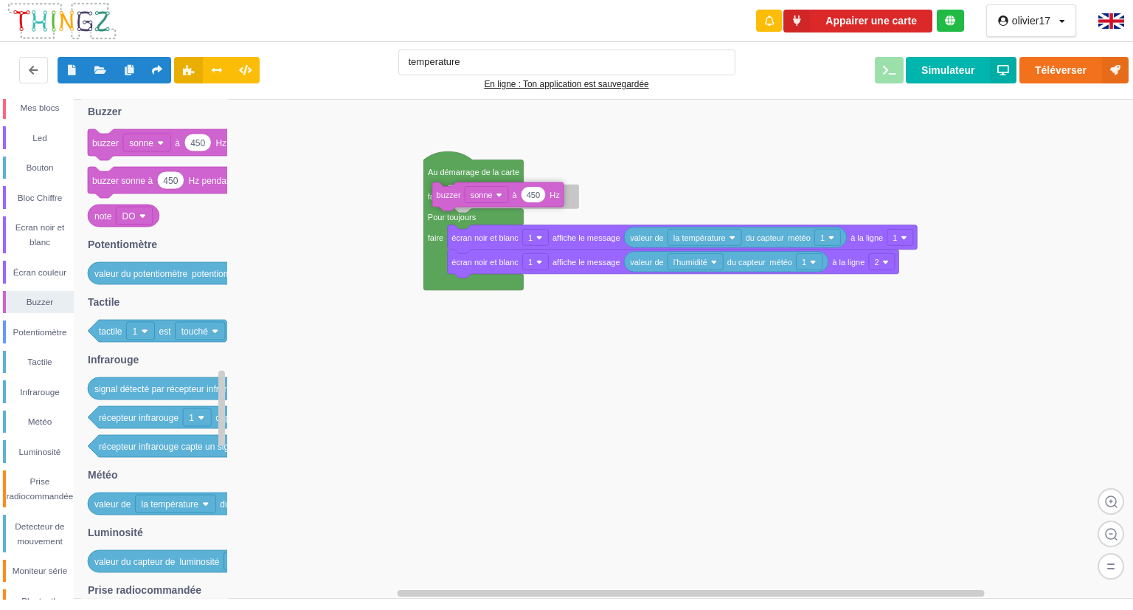
drag, startPoint x: 113, startPoint y: 149, endPoint x: 458, endPoint y: 202, distance: 348.7
click at [458, 202] on div "Conditions Boucles Nombres Variables Mes blocs Led Bouton Bloc Chiffre Ecran no…" at bounding box center [572, 349] width 1144 height 500
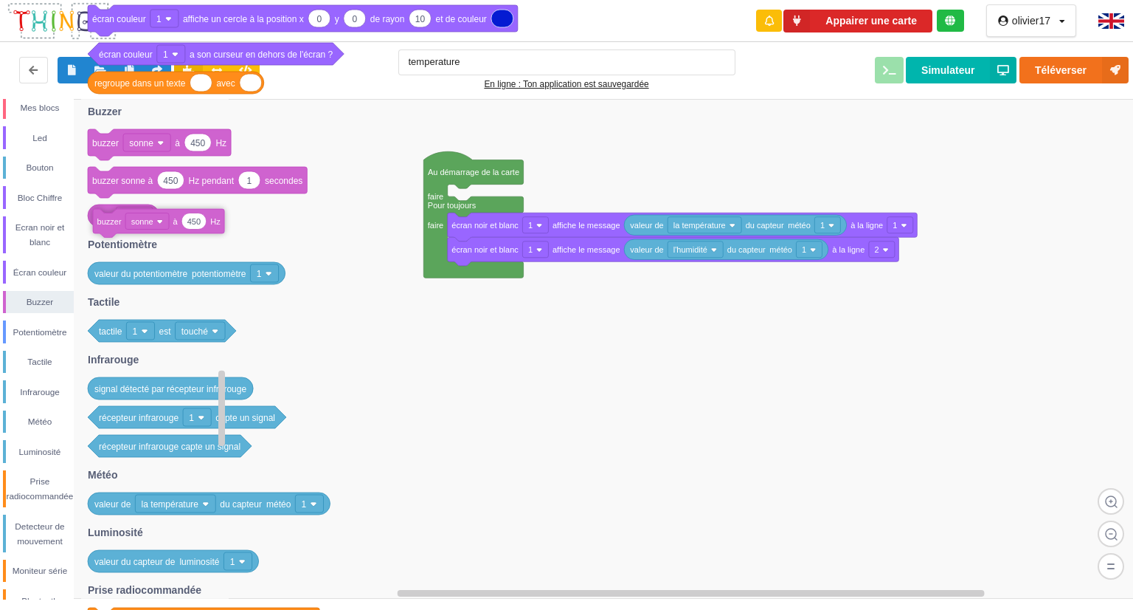
drag, startPoint x: 466, startPoint y: 196, endPoint x: 88, endPoint y: 220, distance: 379.3
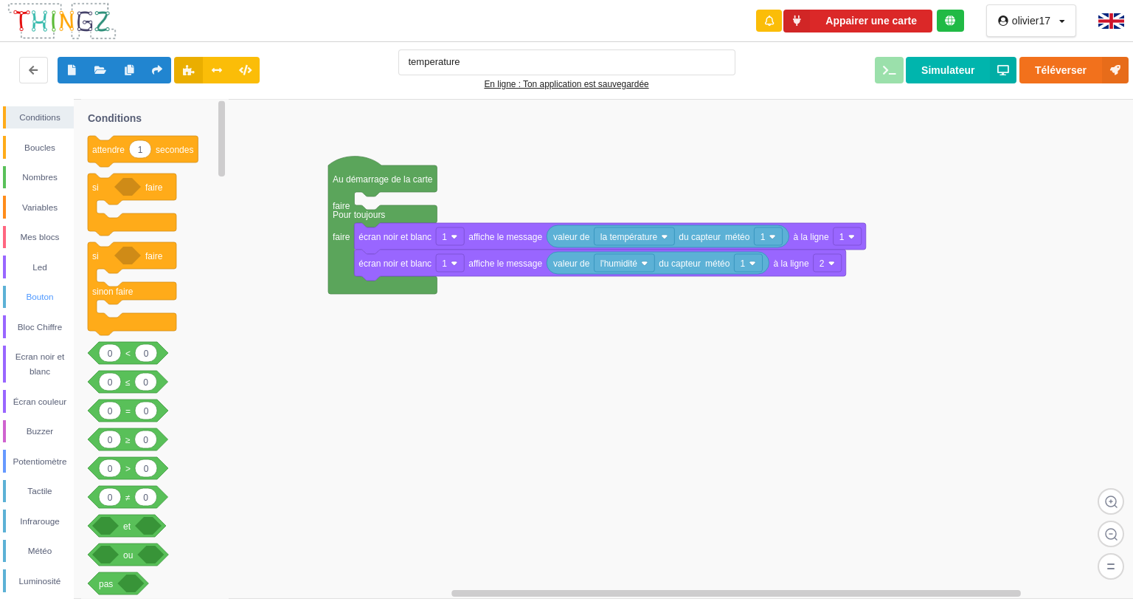
click at [44, 306] on div "Bouton" at bounding box center [38, 297] width 71 height 23
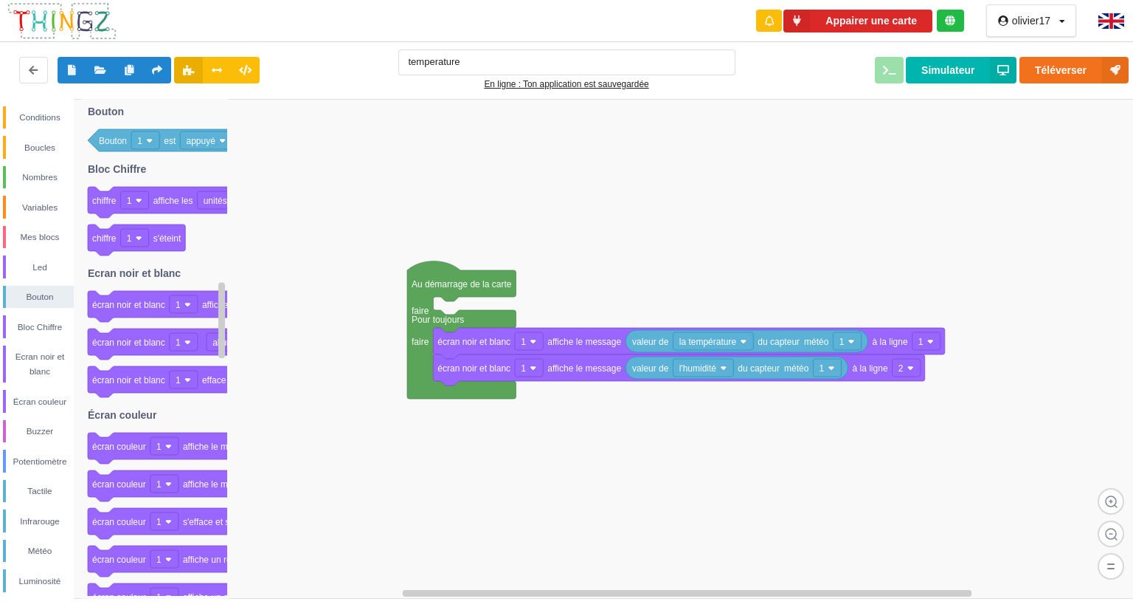
drag, startPoint x: 327, startPoint y: 286, endPoint x: 406, endPoint y: 390, distance: 131.2
click at [406, 390] on div "Conditions Boucles Nombres Variables Mes blocs Led Bouton Bloc Chiffre Ecran no…" at bounding box center [572, 349] width 1144 height 500
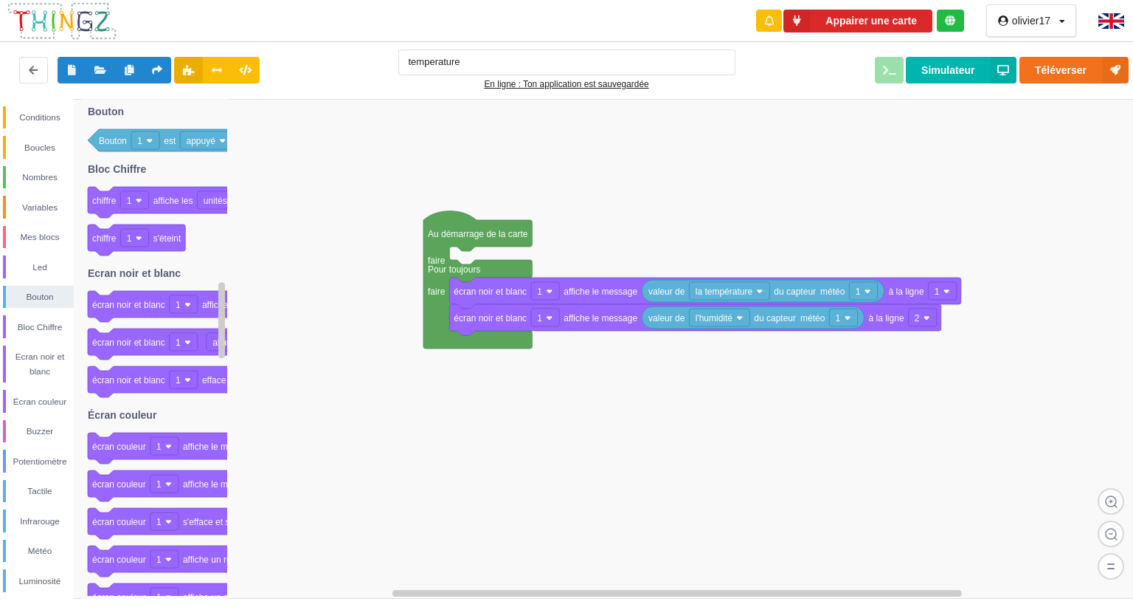
drag, startPoint x: 574, startPoint y: 289, endPoint x: 590, endPoint y: 240, distance: 52.0
click at [590, 240] on div "Conditions Boucles Nombres Variables Mes blocs Led Bouton Bloc Chiffre Ecran no…" at bounding box center [572, 349] width 1144 height 500
